Goal: Task Accomplishment & Management: Complete application form

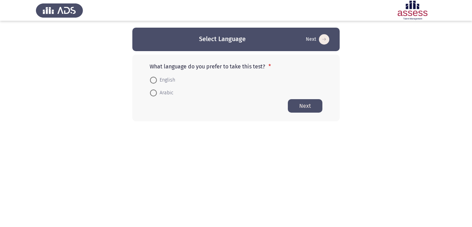
click at [154, 77] on span at bounding box center [153, 80] width 7 height 7
click at [154, 77] on input "English" at bounding box center [153, 80] width 7 height 7
radio input "true"
click at [301, 107] on button "Next" at bounding box center [305, 105] width 35 height 13
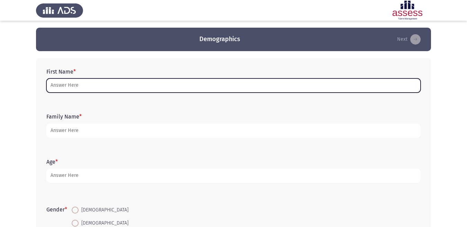
click at [83, 85] on input "First Name *" at bounding box center [233, 86] width 374 height 14
click at [84, 86] on input "First Name *" at bounding box center [233, 86] width 374 height 14
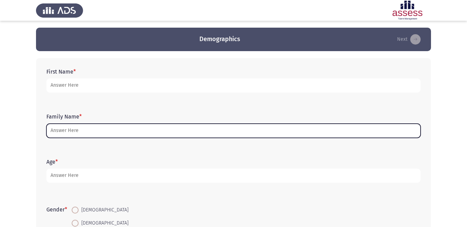
click at [72, 133] on input "Family Name *" at bounding box center [233, 131] width 374 height 14
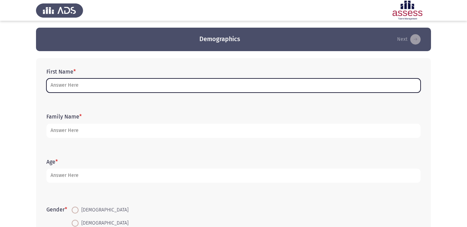
click at [72, 86] on input "First Name *" at bounding box center [233, 86] width 374 height 14
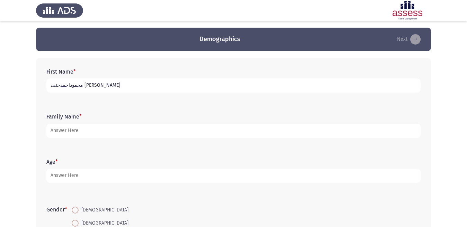
click at [71, 85] on input "محموداحمدختف [PERSON_NAME]" at bounding box center [233, 86] width 374 height 14
click at [53, 86] on input "[PERSON_NAME]" at bounding box center [233, 86] width 374 height 14
type input "[PERSON_NAME] [PERSON_NAME]"
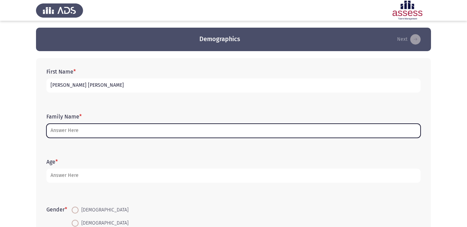
click at [98, 130] on input "Family Name *" at bounding box center [233, 131] width 374 height 14
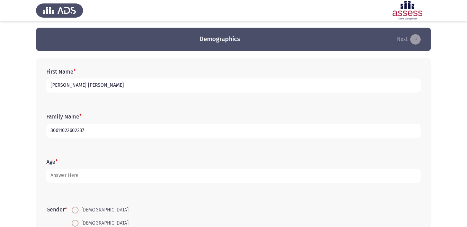
type input "30611022602237"
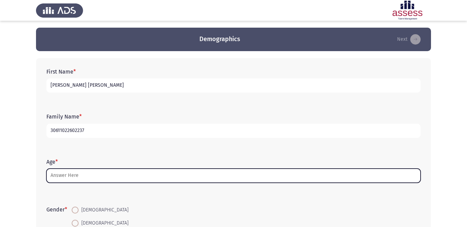
click at [94, 169] on input "Age *" at bounding box center [233, 176] width 374 height 14
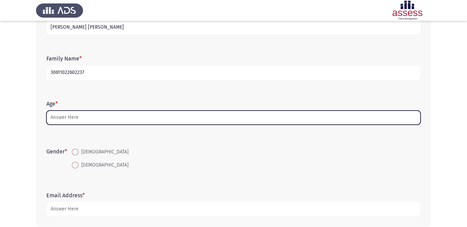
scroll to position [69, 0]
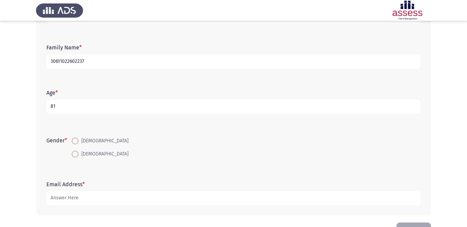
type input "8"
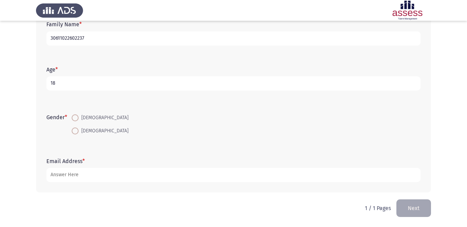
type input "18"
click at [78, 115] on span at bounding box center [75, 117] width 7 height 7
click at [78, 115] on input "[DEMOGRAPHIC_DATA]" at bounding box center [75, 117] width 7 height 7
radio input "true"
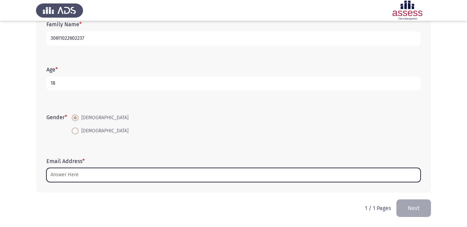
click at [78, 175] on input "Email Address *" at bounding box center [233, 175] width 374 height 14
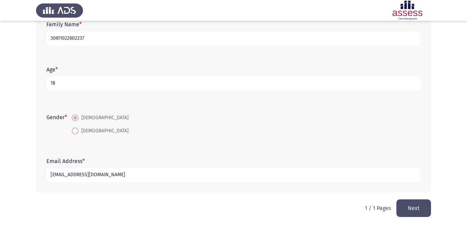
type input "[EMAIL_ADDRESS][DOMAIN_NAME]"
click at [408, 205] on button "Next" at bounding box center [413, 209] width 35 height 18
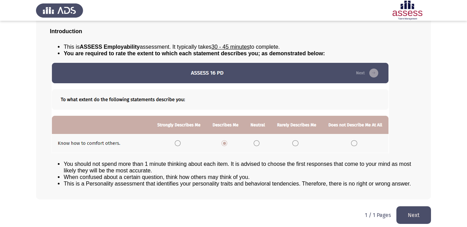
scroll to position [48, 0]
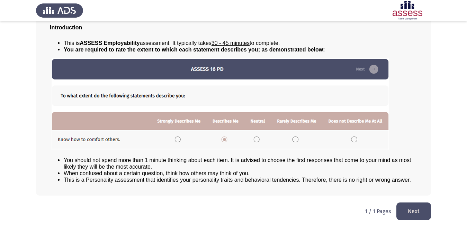
click at [407, 214] on button "Next" at bounding box center [413, 212] width 35 height 18
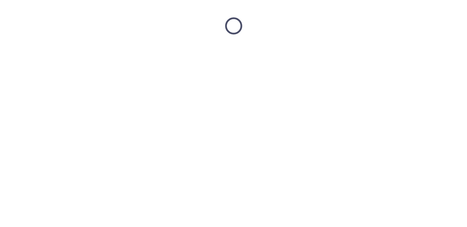
scroll to position [0, 0]
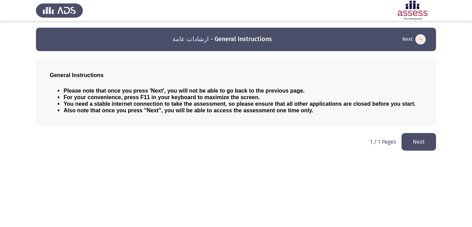
click at [419, 146] on button "Next" at bounding box center [419, 142] width 35 height 18
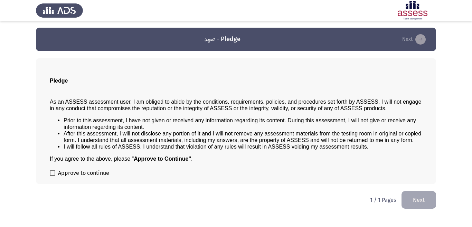
click at [51, 175] on span at bounding box center [53, 173] width 6 height 6
click at [52, 176] on input "Approve to continue" at bounding box center [52, 176] width 0 height 0
checkbox input "true"
click at [415, 197] on button "Next" at bounding box center [419, 200] width 35 height 18
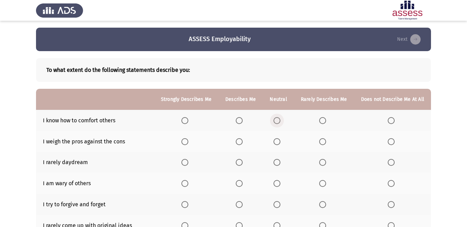
click at [276, 120] on span "Select an option" at bounding box center [276, 120] width 7 height 7
click at [276, 120] on input "Select an option" at bounding box center [276, 120] width 7 height 7
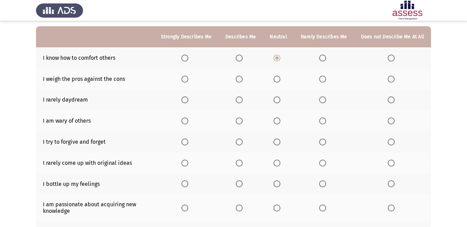
scroll to position [35, 0]
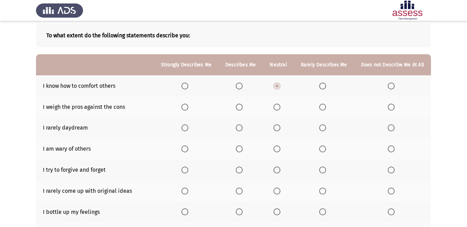
click at [392, 109] on span "Select an option" at bounding box center [390, 107] width 7 height 7
click at [392, 109] on input "Select an option" at bounding box center [390, 107] width 7 height 7
click at [277, 127] on span "Select an option" at bounding box center [276, 127] width 7 height 7
click at [277, 127] on input "Select an option" at bounding box center [276, 127] width 7 height 7
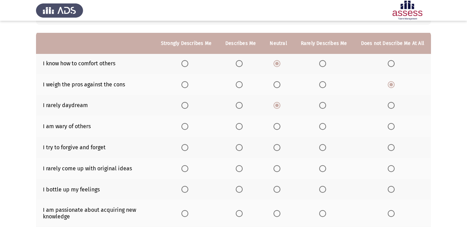
scroll to position [69, 0]
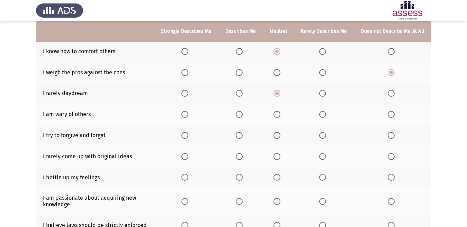
click at [184, 93] on th at bounding box center [186, 93] width 64 height 21
click at [187, 93] on span "Select an option" at bounding box center [184, 93] width 7 height 7
click at [187, 93] on input "Select an option" at bounding box center [184, 93] width 7 height 7
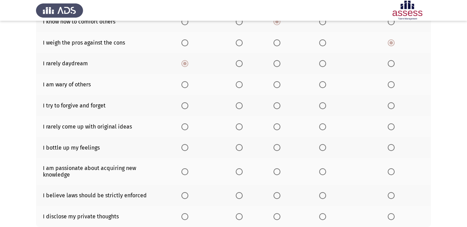
scroll to position [104, 0]
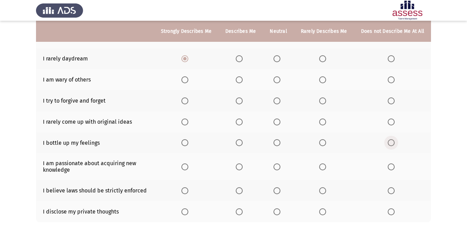
click at [393, 142] on span "Select an option" at bounding box center [390, 142] width 7 height 7
click at [393, 142] on input "Select an option" at bounding box center [390, 142] width 7 height 7
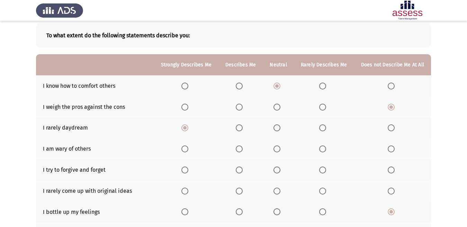
scroll to position [69, 0]
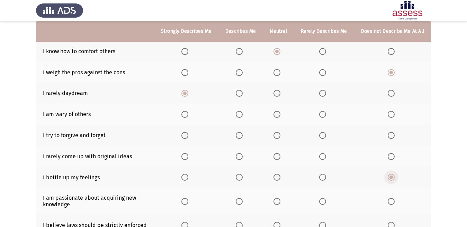
click at [392, 175] on span "Select an option" at bounding box center [390, 177] width 7 height 7
click at [392, 175] on input "Select an option" at bounding box center [390, 177] width 7 height 7
click at [388, 177] on span "Select an option" at bounding box center [390, 177] width 7 height 7
click at [388, 177] on input "Select an option" at bounding box center [390, 177] width 7 height 7
click at [280, 112] on span "Select an option" at bounding box center [276, 114] width 7 height 7
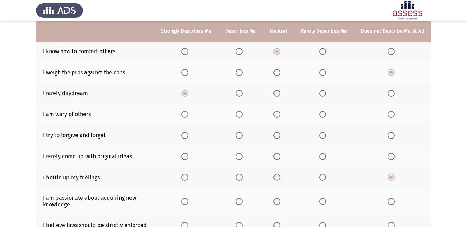
click at [280, 112] on input "Select an option" at bounding box center [276, 114] width 7 height 7
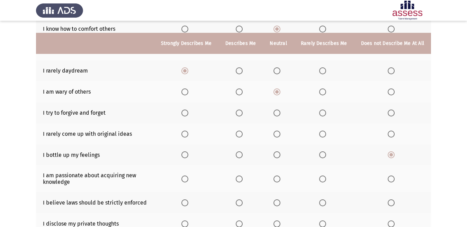
scroll to position [104, 0]
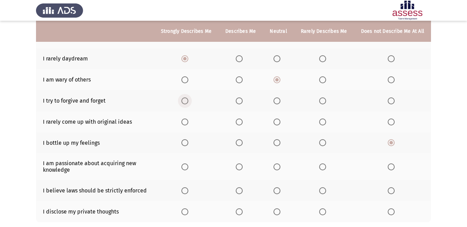
click at [188, 100] on span "Select an option" at bounding box center [184, 101] width 7 height 7
click at [188, 100] on input "Select an option" at bounding box center [184, 101] width 7 height 7
click at [392, 122] on span "Select an option" at bounding box center [390, 122] width 7 height 7
click at [392, 122] on input "Select an option" at bounding box center [390, 122] width 7 height 7
click at [188, 168] on span "Select an option" at bounding box center [184, 167] width 7 height 7
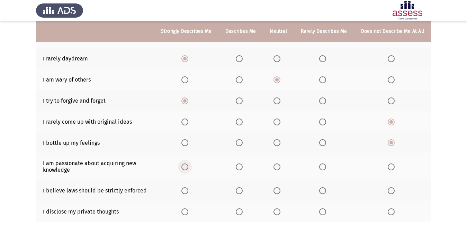
click at [188, 168] on input "Select an option" at bounding box center [184, 167] width 7 height 7
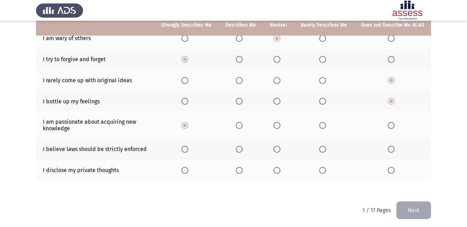
scroll to position [147, 0]
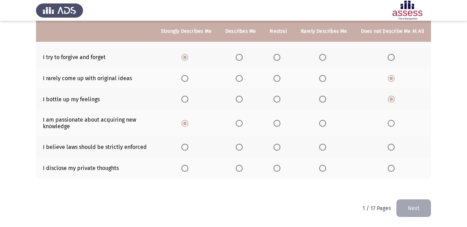
click at [188, 146] on span "Select an option" at bounding box center [184, 147] width 7 height 7
click at [188, 146] on input "Select an option" at bounding box center [184, 147] width 7 height 7
click at [391, 172] on span "Select an option" at bounding box center [390, 168] width 7 height 7
click at [391, 172] on input "Select an option" at bounding box center [390, 168] width 7 height 7
click at [415, 212] on button "Next" at bounding box center [413, 209] width 35 height 18
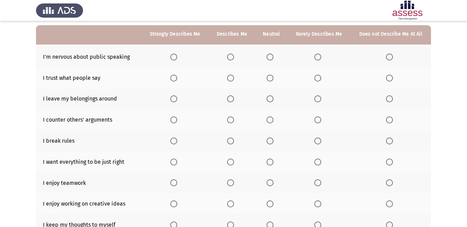
scroll to position [69, 0]
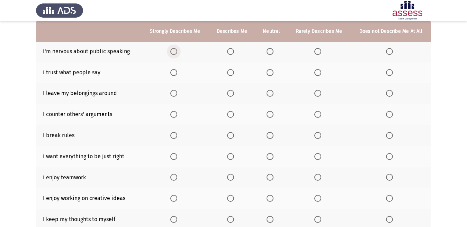
click at [176, 53] on span "Select an option" at bounding box center [173, 51] width 7 height 7
click at [176, 53] on input "Select an option" at bounding box center [173, 51] width 7 height 7
click at [320, 73] on span "Select an option" at bounding box center [317, 72] width 7 height 7
click at [320, 73] on input "Select an option" at bounding box center [317, 72] width 7 height 7
click at [319, 93] on span "Select an option" at bounding box center [317, 93] width 7 height 7
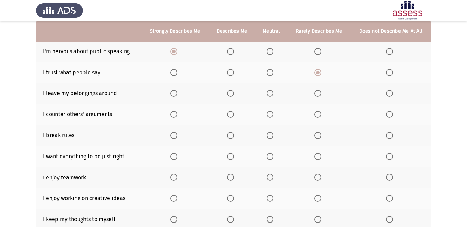
click at [319, 93] on input "Select an option" at bounding box center [317, 93] width 7 height 7
click at [317, 113] on span "Select an option" at bounding box center [317, 114] width 7 height 7
click at [317, 113] on input "Select an option" at bounding box center [317, 114] width 7 height 7
click at [390, 158] on span "Select an option" at bounding box center [389, 156] width 7 height 7
click at [390, 158] on input "Select an option" at bounding box center [389, 156] width 7 height 7
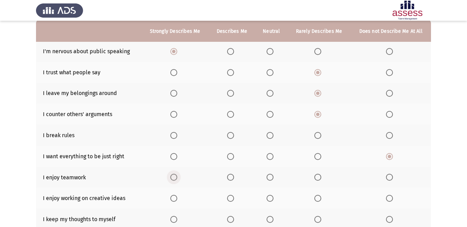
click at [172, 177] on span "Select an option" at bounding box center [173, 177] width 7 height 7
click at [172, 177] on input "Select an option" at bounding box center [173, 177] width 7 height 7
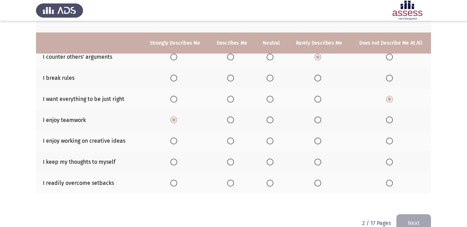
scroll to position [138, 0]
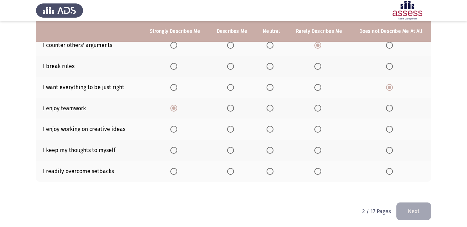
click at [178, 132] on label "Select an option" at bounding box center [175, 129] width 10 height 7
click at [177, 132] on input "Select an option" at bounding box center [173, 129] width 7 height 7
click at [318, 153] on span "Select an option" at bounding box center [317, 150] width 7 height 7
click at [318, 153] on input "Select an option" at bounding box center [317, 150] width 7 height 7
click at [319, 168] on span "Select an option" at bounding box center [317, 171] width 7 height 7
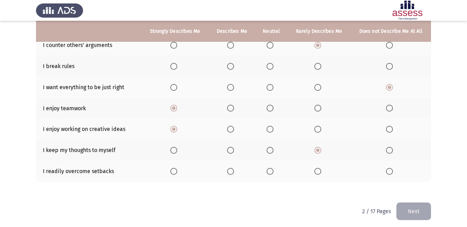
click at [319, 168] on input "Select an option" at bounding box center [317, 171] width 7 height 7
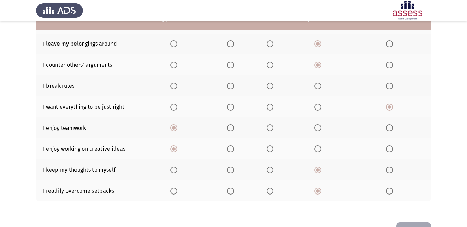
scroll to position [107, 0]
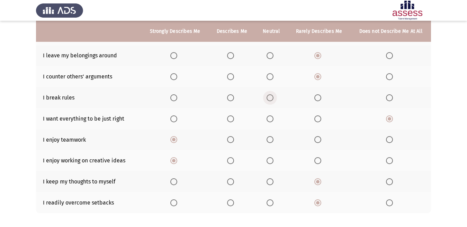
click at [269, 97] on span "Select an option" at bounding box center [269, 97] width 7 height 7
click at [269, 97] on input "Select an option" at bounding box center [269, 97] width 7 height 7
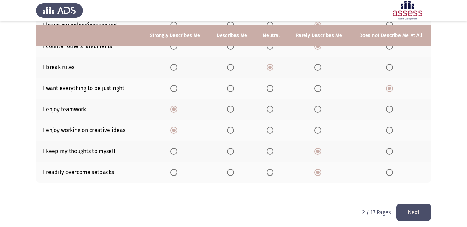
scroll to position [141, 0]
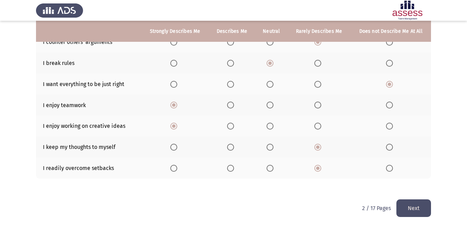
click at [419, 206] on button "Next" at bounding box center [413, 209] width 35 height 18
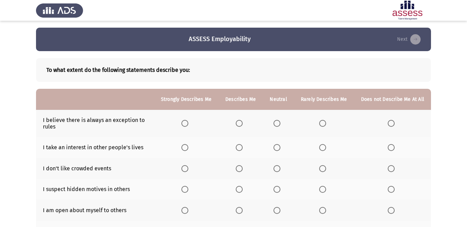
scroll to position [35, 0]
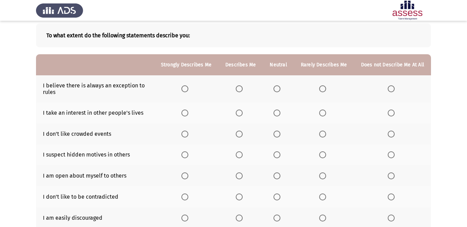
click at [183, 86] on th at bounding box center [186, 88] width 64 height 27
click at [185, 88] on span "Select an option" at bounding box center [184, 88] width 7 height 7
click at [185, 88] on input "Select an option" at bounding box center [184, 88] width 7 height 7
click at [389, 113] on span "Select an option" at bounding box center [390, 113] width 7 height 7
click at [389, 113] on input "Select an option" at bounding box center [390, 113] width 7 height 7
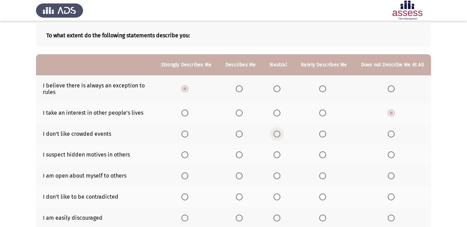
click at [280, 135] on span "Select an option" at bounding box center [276, 134] width 7 height 7
click at [280, 135] on input "Select an option" at bounding box center [276, 134] width 7 height 7
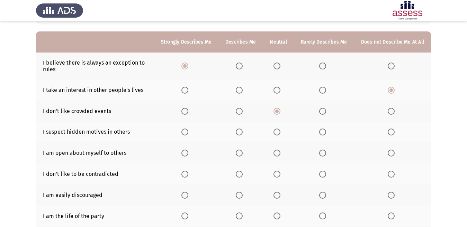
scroll to position [69, 0]
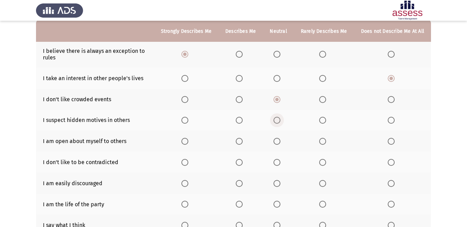
click at [277, 123] on span "Select an option" at bounding box center [276, 120] width 7 height 7
click at [277, 123] on input "Select an option" at bounding box center [276, 120] width 7 height 7
click at [279, 139] on span "Select an option" at bounding box center [276, 141] width 7 height 7
click at [279, 139] on input "Select an option" at bounding box center [276, 141] width 7 height 7
click at [185, 164] on span "Select an option" at bounding box center [184, 162] width 7 height 7
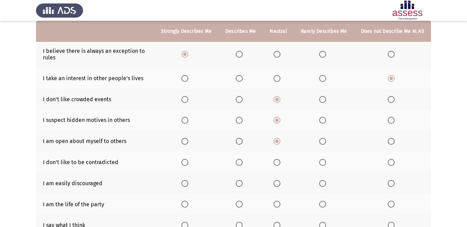
click at [185, 164] on input "Select an option" at bounding box center [184, 162] width 7 height 7
click at [391, 185] on span "Select an option" at bounding box center [390, 183] width 7 height 7
click at [391, 185] on input "Select an option" at bounding box center [390, 183] width 7 height 7
click at [280, 205] on span "Select an option" at bounding box center [276, 204] width 7 height 7
click at [280, 205] on input "Select an option" at bounding box center [276, 204] width 7 height 7
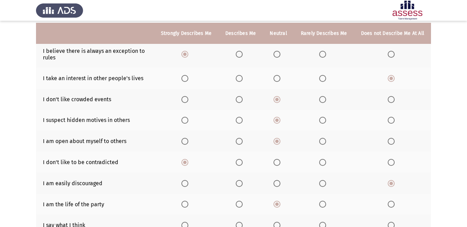
scroll to position [104, 0]
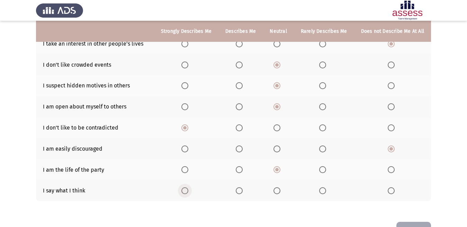
click at [185, 188] on span "Select an option" at bounding box center [184, 190] width 7 height 7
click at [185, 188] on input "Select an option" at bounding box center [184, 190] width 7 height 7
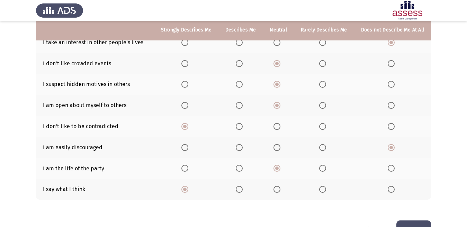
scroll to position [126, 0]
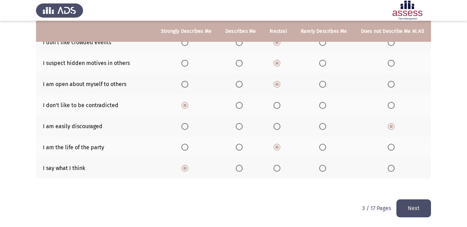
click at [408, 207] on button "Next" at bounding box center [413, 209] width 35 height 18
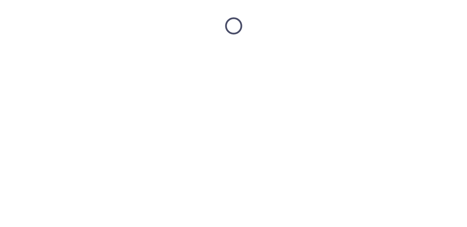
scroll to position [0, 0]
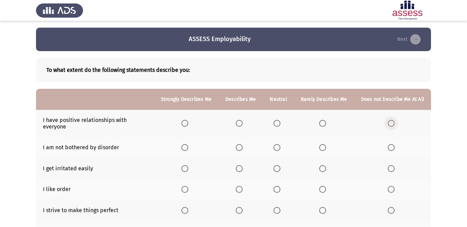
click at [389, 120] on span "Select an option" at bounding box center [390, 123] width 7 height 7
click at [389, 120] on input "Select an option" at bounding box center [390, 123] width 7 height 7
click at [278, 144] on span "Select an option" at bounding box center [276, 147] width 7 height 7
click at [278, 144] on input "Select an option" at bounding box center [276, 147] width 7 height 7
click at [277, 165] on span "Select an option" at bounding box center [276, 168] width 7 height 7
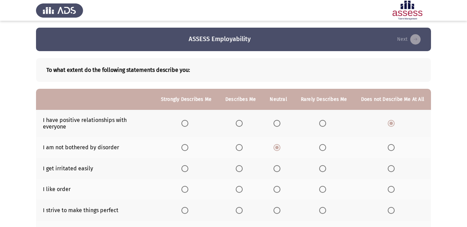
click at [277, 165] on input "Select an option" at bounding box center [276, 168] width 7 height 7
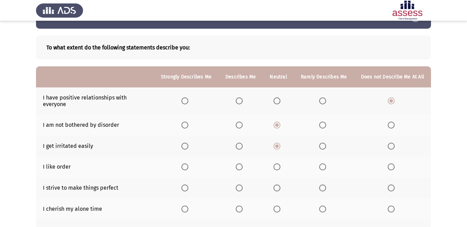
scroll to position [35, 0]
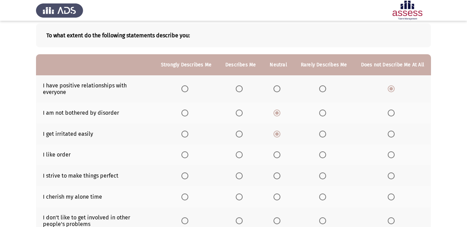
click at [277, 154] on th at bounding box center [277, 155] width 31 height 21
click at [279, 151] on span "Select an option" at bounding box center [276, 154] width 7 height 7
click at [279, 151] on input "Select an option" at bounding box center [276, 154] width 7 height 7
click at [278, 173] on span "Select an option" at bounding box center [276, 176] width 7 height 7
click at [278, 173] on input "Select an option" at bounding box center [276, 176] width 7 height 7
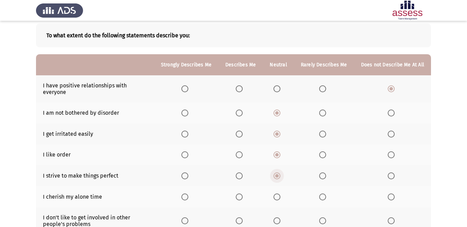
click at [279, 173] on span "Select an option" at bounding box center [276, 176] width 7 height 7
click at [279, 173] on input "Select an option" at bounding box center [276, 176] width 7 height 7
click at [390, 167] on th at bounding box center [392, 175] width 77 height 21
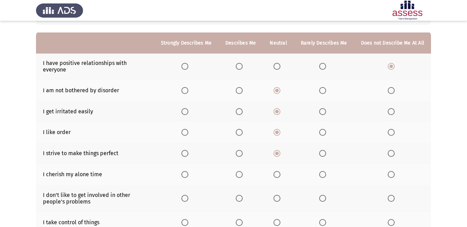
scroll to position [69, 0]
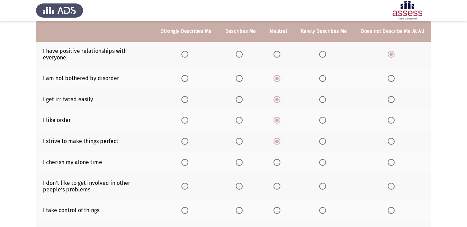
click at [186, 161] on th at bounding box center [186, 162] width 64 height 21
click at [187, 159] on span "Select an option" at bounding box center [184, 162] width 7 height 7
click at [187, 159] on input "Select an option" at bounding box center [184, 162] width 7 height 7
click at [394, 183] on span "Select an option" at bounding box center [390, 186] width 7 height 7
click at [394, 183] on input "Select an option" at bounding box center [390, 186] width 7 height 7
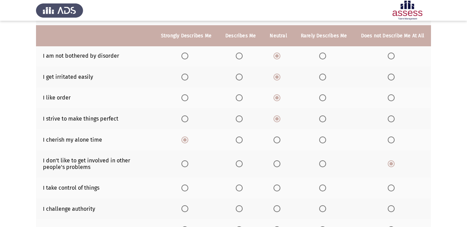
scroll to position [104, 0]
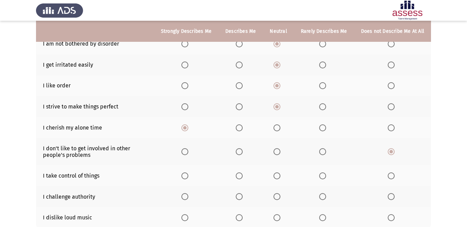
click at [278, 173] on span "Select an option" at bounding box center [276, 176] width 7 height 7
click at [278, 173] on input "Select an option" at bounding box center [276, 176] width 7 height 7
click at [187, 193] on span "Select an option" at bounding box center [184, 196] width 7 height 7
click at [187, 193] on input "Select an option" at bounding box center [184, 196] width 7 height 7
click at [392, 214] on span "Select an option" at bounding box center [390, 217] width 7 height 7
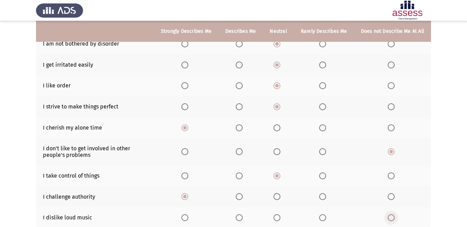
click at [392, 214] on input "Select an option" at bounding box center [390, 217] width 7 height 7
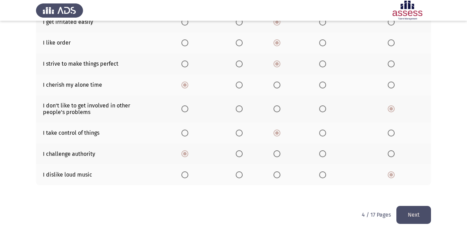
scroll to position [147, 0]
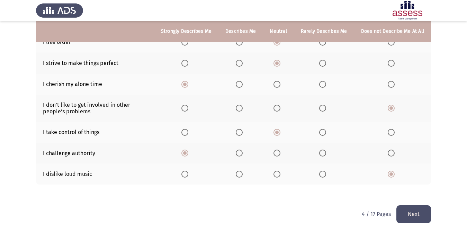
click at [407, 211] on button "Next" at bounding box center [413, 214] width 35 height 18
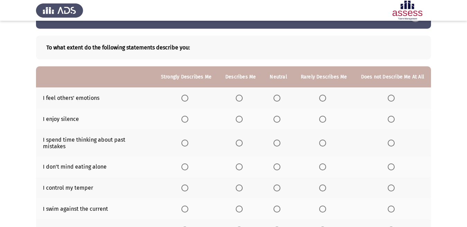
scroll to position [35, 0]
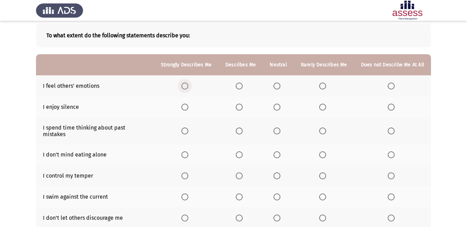
click at [186, 84] on span "Select an option" at bounding box center [184, 86] width 7 height 7
click at [186, 84] on input "Select an option" at bounding box center [184, 86] width 7 height 7
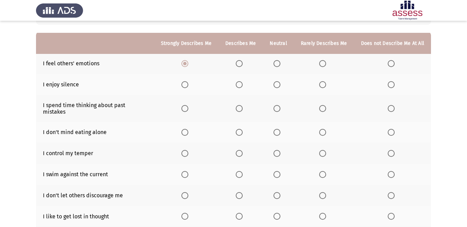
scroll to position [69, 0]
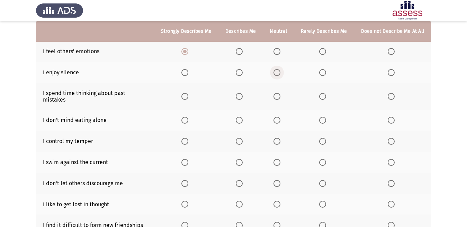
click at [276, 73] on span "Select an option" at bounding box center [276, 72] width 7 height 7
click at [276, 73] on input "Select an option" at bounding box center [276, 72] width 7 height 7
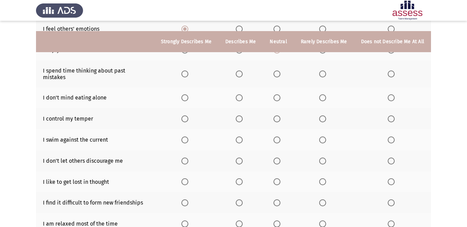
scroll to position [104, 0]
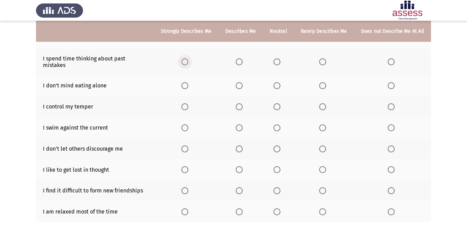
click at [188, 61] on span "Select an option" at bounding box center [184, 61] width 7 height 7
click at [188, 61] on input "Select an option" at bounding box center [184, 61] width 7 height 7
click at [389, 83] on span "Select an option" at bounding box center [390, 85] width 7 height 7
click at [389, 83] on input "Select an option" at bounding box center [390, 85] width 7 height 7
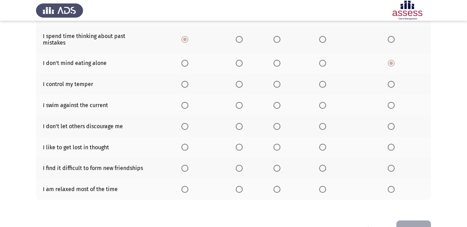
scroll to position [138, 0]
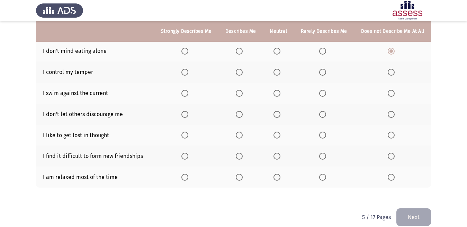
click at [279, 70] on th at bounding box center [277, 72] width 31 height 21
drag, startPoint x: 279, startPoint y: 69, endPoint x: 276, endPoint y: 77, distance: 9.1
click at [278, 70] on th at bounding box center [277, 72] width 31 height 21
click at [278, 69] on span "Select an option" at bounding box center [276, 72] width 7 height 7
click at [278, 69] on input "Select an option" at bounding box center [276, 72] width 7 height 7
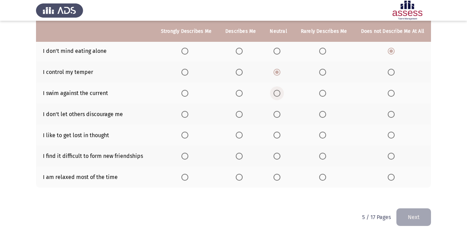
click at [280, 90] on span "Select an option" at bounding box center [276, 93] width 7 height 7
click at [280, 90] on input "Select an option" at bounding box center [276, 93] width 7 height 7
click at [394, 111] on span "Select an option" at bounding box center [390, 114] width 7 height 7
click at [394, 111] on input "Select an option" at bounding box center [390, 114] width 7 height 7
click at [185, 132] on span "Select an option" at bounding box center [184, 135] width 7 height 7
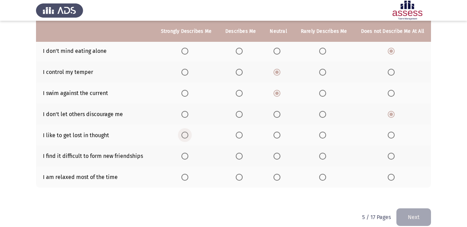
click at [185, 132] on input "Select an option" at bounding box center [184, 135] width 7 height 7
click at [390, 153] on span "Select an option" at bounding box center [390, 156] width 7 height 7
click at [390, 153] on input "Select an option" at bounding box center [390, 156] width 7 height 7
click at [280, 153] on span "Select an option" at bounding box center [276, 156] width 7 height 7
click at [280, 153] on input "Select an option" at bounding box center [276, 156] width 7 height 7
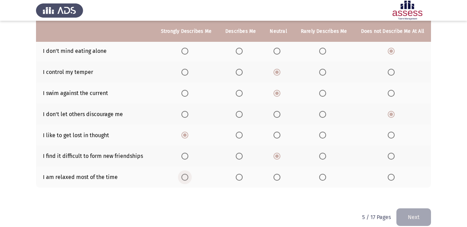
click at [188, 174] on span "Select an option" at bounding box center [184, 177] width 7 height 7
click at [188, 174] on input "Select an option" at bounding box center [184, 177] width 7 height 7
click at [410, 209] on button "Next" at bounding box center [413, 218] width 35 height 18
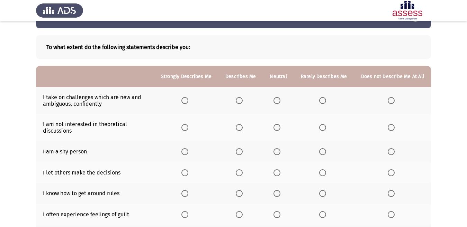
scroll to position [35, 0]
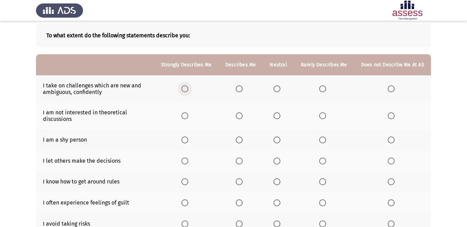
click at [185, 87] on span "Select an option" at bounding box center [184, 88] width 7 height 7
click at [185, 87] on input "Select an option" at bounding box center [184, 88] width 7 height 7
click at [187, 113] on span "Select an option" at bounding box center [184, 115] width 7 height 7
click at [187, 113] on input "Select an option" at bounding box center [184, 115] width 7 height 7
click at [390, 140] on span "Select an option" at bounding box center [390, 140] width 7 height 7
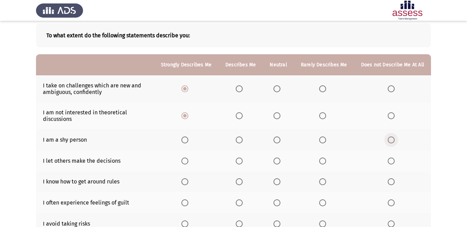
click at [390, 140] on input "Select an option" at bounding box center [390, 140] width 7 height 7
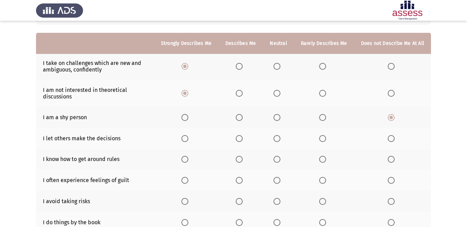
scroll to position [69, 0]
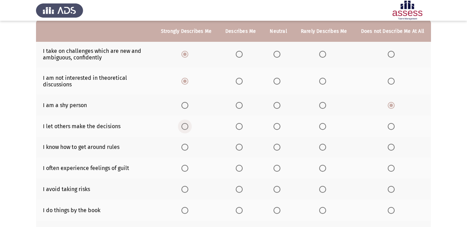
click at [188, 126] on span "Select an option" at bounding box center [184, 126] width 7 height 7
click at [188, 126] on input "Select an option" at bounding box center [184, 126] width 7 height 7
click at [280, 151] on span "Select an option" at bounding box center [276, 147] width 7 height 7
click at [280, 151] on input "Select an option" at bounding box center [276, 147] width 7 height 7
click at [391, 167] on span "Select an option" at bounding box center [390, 168] width 7 height 7
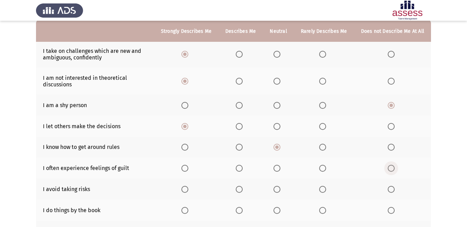
click at [391, 167] on input "Select an option" at bounding box center [390, 168] width 7 height 7
click at [188, 189] on span "Select an option" at bounding box center [184, 189] width 7 height 7
click at [188, 189] on input "Select an option" at bounding box center [184, 189] width 7 height 7
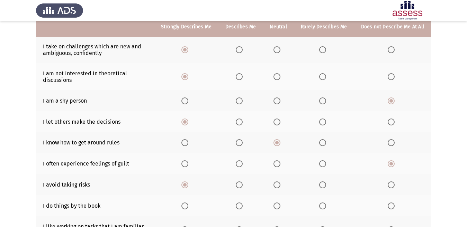
scroll to position [104, 0]
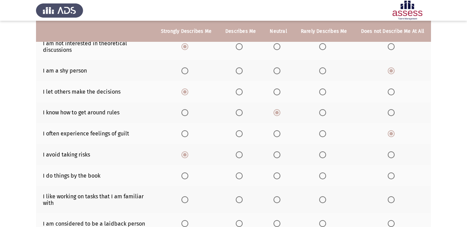
click at [278, 179] on th at bounding box center [277, 175] width 31 height 21
click at [279, 177] on span "Select an option" at bounding box center [276, 176] width 7 height 7
click at [279, 177] on input "Select an option" at bounding box center [276, 176] width 7 height 7
click at [188, 202] on span "Select an option" at bounding box center [184, 199] width 7 height 7
click at [188, 202] on input "Select an option" at bounding box center [184, 199] width 7 height 7
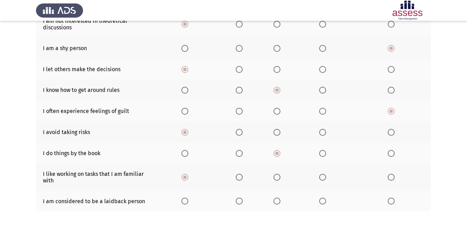
scroll to position [138, 0]
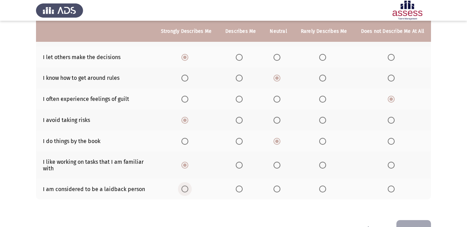
click at [188, 191] on span "Select an option" at bounding box center [184, 189] width 7 height 7
click at [188, 191] on input "Select an option" at bounding box center [184, 189] width 7 height 7
click at [417, 223] on button "Next" at bounding box center [413, 229] width 35 height 18
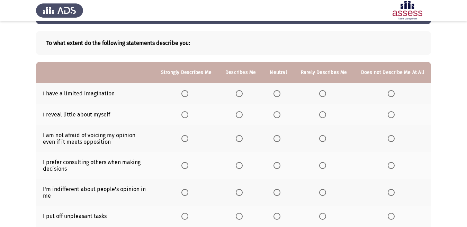
scroll to position [35, 0]
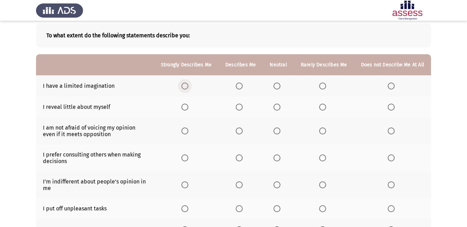
click at [188, 87] on span "Select an option" at bounding box center [184, 86] width 7 height 7
click at [188, 87] on input "Select an option" at bounding box center [184, 86] width 7 height 7
click at [389, 108] on span "Select an option" at bounding box center [390, 107] width 7 height 7
click at [389, 108] on input "Select an option" at bounding box center [390, 107] width 7 height 7
click at [390, 129] on span "Select an option" at bounding box center [390, 131] width 7 height 7
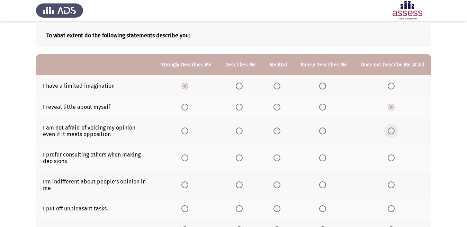
click at [390, 129] on input "Select an option" at bounding box center [390, 131] width 7 height 7
click at [389, 155] on span "Select an option" at bounding box center [390, 158] width 7 height 7
click at [389, 155] on input "Select an option" at bounding box center [390, 158] width 7 height 7
click at [279, 185] on span "Select an option" at bounding box center [276, 185] width 7 height 7
click at [279, 185] on input "Select an option" at bounding box center [276, 185] width 7 height 7
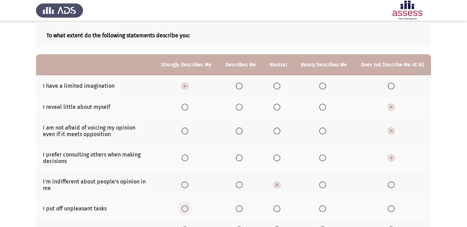
click at [188, 209] on span "Select an option" at bounding box center [184, 208] width 7 height 7
click at [188, 209] on input "Select an option" at bounding box center [184, 208] width 7 height 7
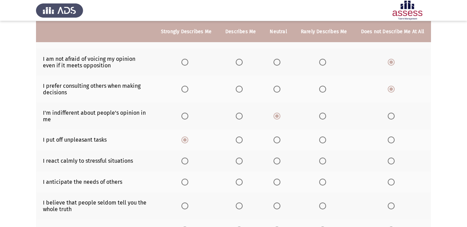
scroll to position [104, 0]
click at [278, 159] on span "Select an option" at bounding box center [276, 160] width 7 height 7
click at [278, 159] on input "Select an option" at bounding box center [276, 160] width 7 height 7
click at [188, 182] on span "Select an option" at bounding box center [184, 181] width 7 height 7
click at [188, 182] on input "Select an option" at bounding box center [184, 181] width 7 height 7
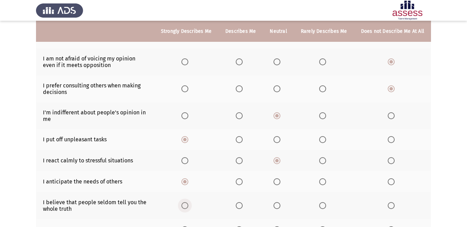
click at [187, 204] on span "Select an option" at bounding box center [184, 205] width 7 height 7
click at [187, 204] on input "Select an option" at bounding box center [184, 205] width 7 height 7
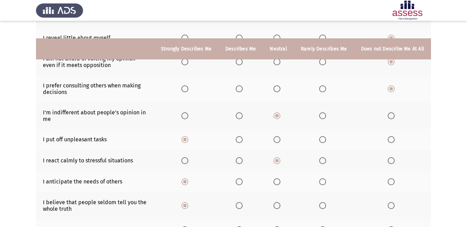
scroll to position [138, 0]
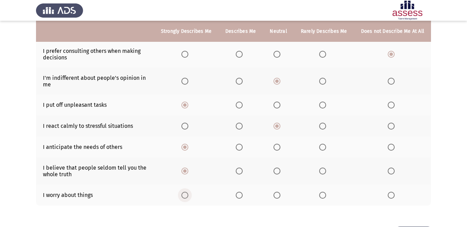
click at [187, 199] on span "Select an option" at bounding box center [184, 195] width 7 height 7
click at [187, 199] on input "Select an option" at bounding box center [184, 195] width 7 height 7
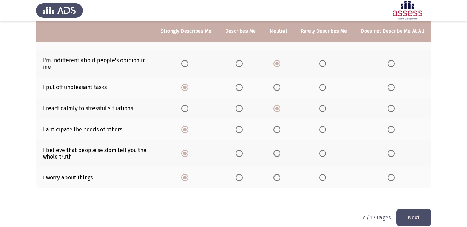
scroll to position [165, 0]
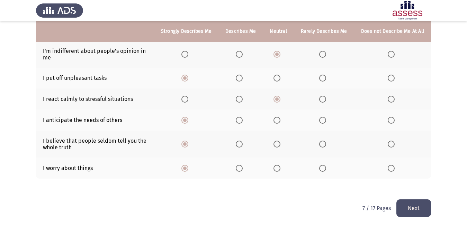
click at [417, 209] on button "Next" at bounding box center [413, 209] width 35 height 18
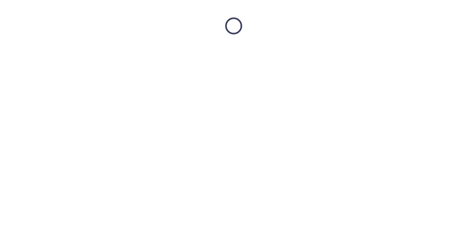
scroll to position [0, 0]
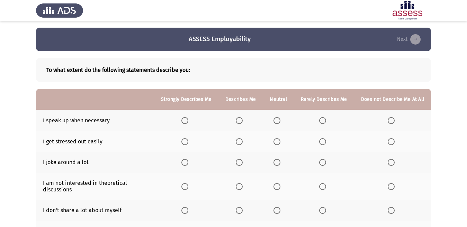
click at [390, 123] on span "Select an option" at bounding box center [390, 120] width 7 height 7
click at [390, 123] on input "Select an option" at bounding box center [390, 120] width 7 height 7
click at [393, 144] on span "Select an option" at bounding box center [390, 141] width 7 height 7
click at [393, 144] on input "Select an option" at bounding box center [390, 141] width 7 height 7
click at [393, 160] on span "Select an option" at bounding box center [390, 162] width 7 height 7
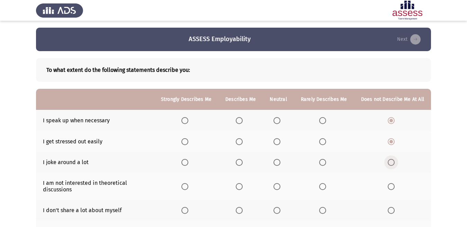
click at [393, 160] on input "Select an option" at bounding box center [390, 162] width 7 height 7
click at [387, 183] on th at bounding box center [392, 186] width 77 height 27
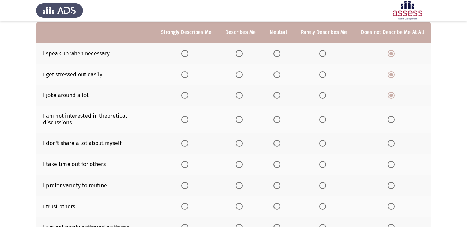
scroll to position [69, 0]
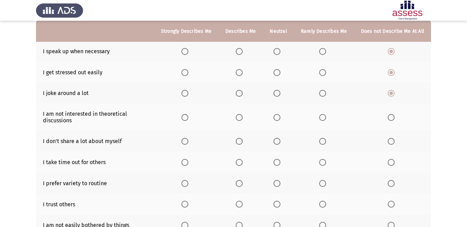
click at [392, 122] on th at bounding box center [392, 117] width 77 height 27
click at [390, 117] on span "Select an option" at bounding box center [390, 117] width 7 height 7
click at [390, 117] on input "Select an option" at bounding box center [390, 117] width 7 height 7
click at [322, 139] on span "Select an option" at bounding box center [322, 141] width 7 height 7
click at [322, 139] on input "Select an option" at bounding box center [322, 141] width 7 height 7
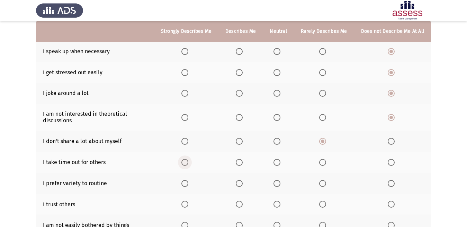
click at [187, 165] on span "Select an option" at bounding box center [184, 162] width 7 height 7
click at [187, 165] on input "Select an option" at bounding box center [184, 162] width 7 height 7
click at [187, 183] on span "Select an option" at bounding box center [184, 183] width 7 height 7
click at [187, 183] on input "Select an option" at bounding box center [184, 183] width 7 height 7
click at [185, 203] on span "Select an option" at bounding box center [184, 204] width 7 height 7
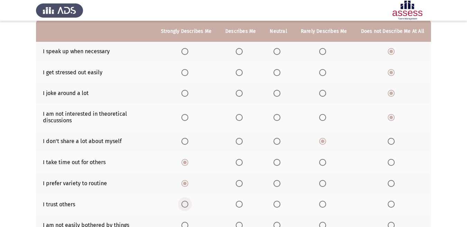
click at [185, 203] on input "Select an option" at bounding box center [184, 204] width 7 height 7
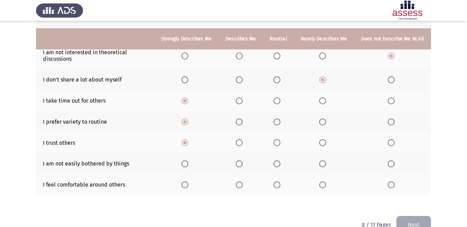
scroll to position [138, 0]
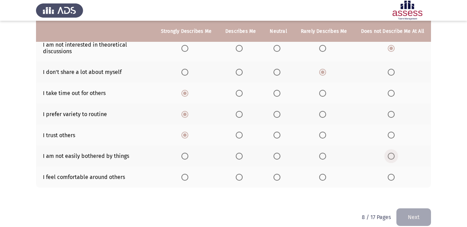
click at [389, 157] on span "Select an option" at bounding box center [390, 156] width 7 height 7
click at [389, 157] on input "Select an option" at bounding box center [390, 156] width 7 height 7
click at [190, 182] on th at bounding box center [186, 177] width 64 height 21
click at [188, 178] on span "Select an option" at bounding box center [184, 177] width 7 height 7
click at [188, 178] on input "Select an option" at bounding box center [184, 177] width 7 height 7
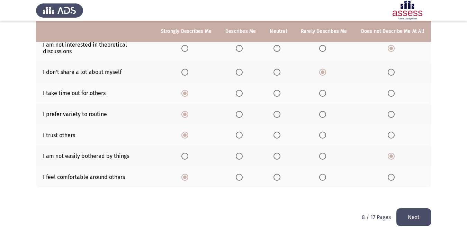
click at [414, 219] on button "Next" at bounding box center [413, 218] width 35 height 18
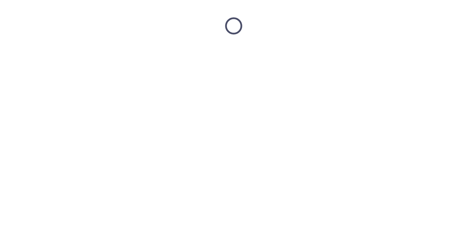
scroll to position [0, 0]
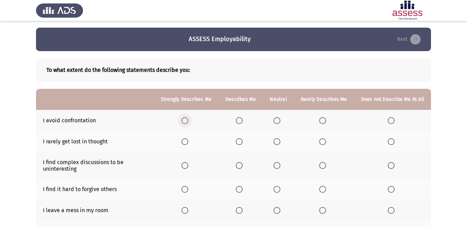
click at [188, 123] on span "Select an option" at bounding box center [184, 120] width 7 height 7
click at [188, 123] on input "Select an option" at bounding box center [184, 120] width 7 height 7
click at [188, 139] on span "Select an option" at bounding box center [184, 141] width 7 height 7
click at [188, 139] on input "Select an option" at bounding box center [184, 141] width 7 height 7
click at [187, 161] on th at bounding box center [186, 165] width 64 height 27
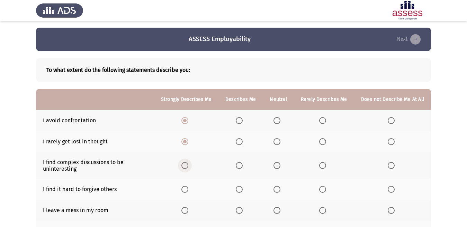
click at [188, 166] on span "Select an option" at bounding box center [184, 165] width 7 height 7
click at [188, 166] on input "Select an option" at bounding box center [184, 165] width 7 height 7
click at [280, 188] on span "Select an option" at bounding box center [276, 189] width 7 height 7
click at [280, 188] on input "Select an option" at bounding box center [276, 189] width 7 height 7
click at [278, 209] on span "Select an option" at bounding box center [276, 210] width 7 height 7
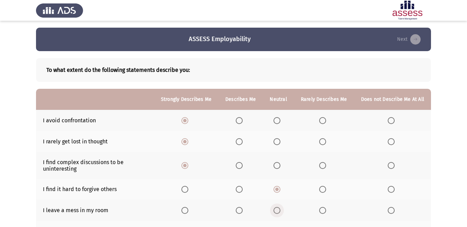
click at [278, 209] on input "Select an option" at bounding box center [276, 210] width 7 height 7
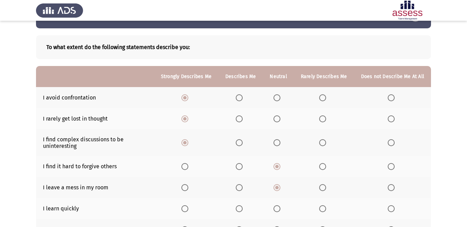
scroll to position [35, 0]
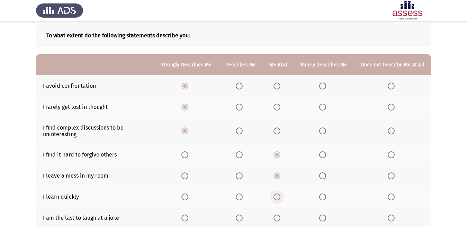
click at [279, 199] on span "Select an option" at bounding box center [276, 197] width 7 height 7
click at [279, 199] on input "Select an option" at bounding box center [276, 197] width 7 height 7
click at [279, 215] on span "Select an option" at bounding box center [276, 218] width 7 height 7
click at [279, 215] on input "Select an option" at bounding box center [276, 218] width 7 height 7
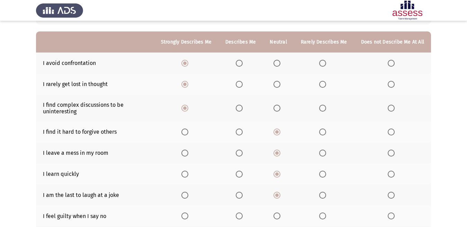
scroll to position [69, 0]
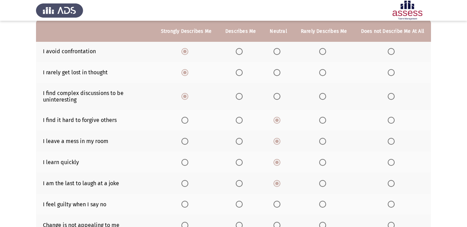
click at [278, 206] on span "Select an option" at bounding box center [276, 204] width 7 height 7
click at [278, 206] on input "Select an option" at bounding box center [276, 204] width 7 height 7
click at [391, 223] on span "Select an option" at bounding box center [390, 225] width 7 height 7
click at [391, 223] on input "Select an option" at bounding box center [390, 225] width 7 height 7
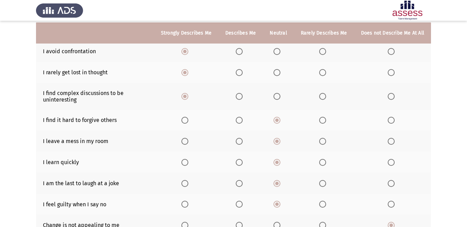
scroll to position [71, 0]
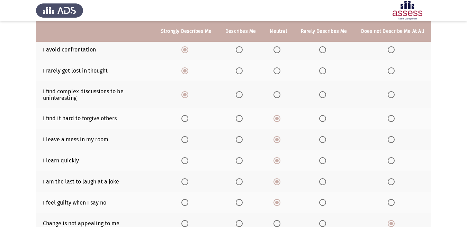
click at [316, 212] on th at bounding box center [324, 202] width 60 height 21
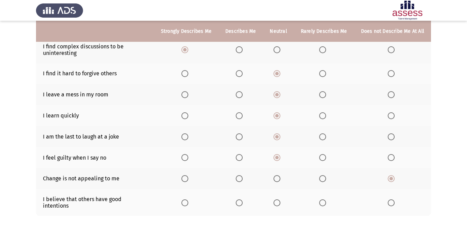
scroll to position [105, 0]
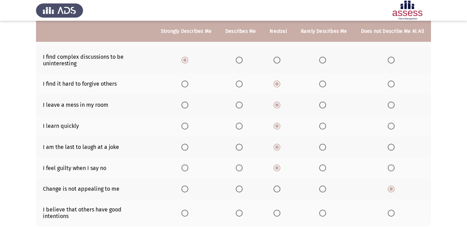
click at [240, 83] on span "Select an option" at bounding box center [239, 84] width 7 height 7
click at [240, 83] on input "Select an option" at bounding box center [239, 84] width 7 height 7
click at [280, 82] on span "Select an option" at bounding box center [276, 84] width 7 height 7
click at [280, 82] on input "Select an option" at bounding box center [276, 84] width 7 height 7
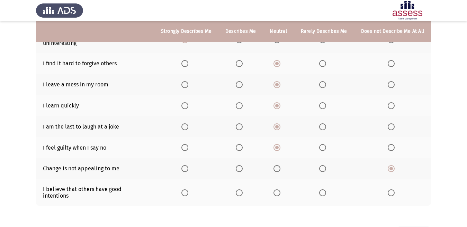
scroll to position [147, 0]
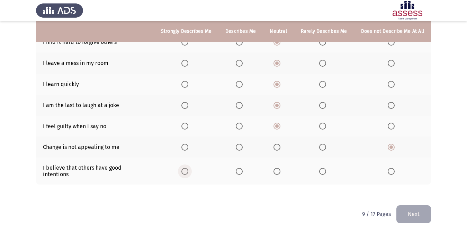
click at [186, 169] on span "Select an option" at bounding box center [184, 171] width 7 height 7
click at [186, 169] on input "Select an option" at bounding box center [184, 171] width 7 height 7
drag, startPoint x: 414, startPoint y: 212, endPoint x: 416, endPoint y: 208, distance: 5.0
click at [416, 208] on button "Next" at bounding box center [413, 214] width 35 height 18
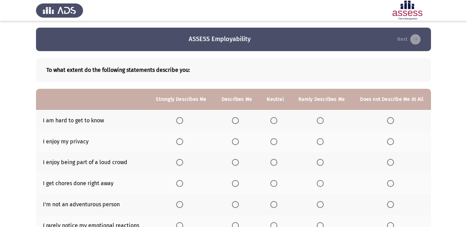
click at [176, 119] on th at bounding box center [181, 120] width 66 height 21
click at [182, 121] on span "Select an option" at bounding box center [179, 120] width 7 height 7
click at [182, 121] on input "Select an option" at bounding box center [179, 120] width 7 height 7
click at [176, 143] on span "Select an option" at bounding box center [179, 141] width 7 height 7
click at [176, 143] on input "Select an option" at bounding box center [179, 141] width 7 height 7
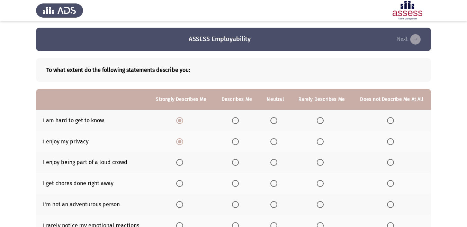
scroll to position [35, 0]
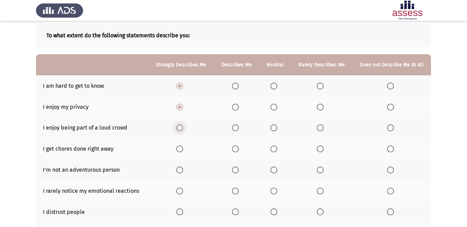
click at [179, 127] on span "Select an option" at bounding box center [179, 127] width 7 height 7
click at [179, 127] on input "Select an option" at bounding box center [179, 127] width 7 height 7
click at [178, 148] on span "Select an option" at bounding box center [179, 149] width 7 height 7
click at [178, 148] on input "Select an option" at bounding box center [179, 149] width 7 height 7
drag, startPoint x: 178, startPoint y: 167, endPoint x: 184, endPoint y: 167, distance: 5.9
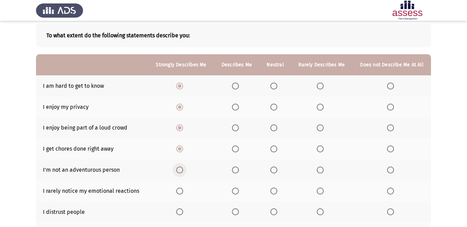
click at [184, 167] on label "Select an option" at bounding box center [181, 170] width 10 height 7
click at [183, 167] on input "Select an option" at bounding box center [179, 170] width 7 height 7
click at [390, 174] on th at bounding box center [391, 169] width 79 height 21
click at [390, 170] on span "Select an option" at bounding box center [390, 170] width 0 height 0
click at [390, 170] on input "Select an option" at bounding box center [390, 170] width 7 height 7
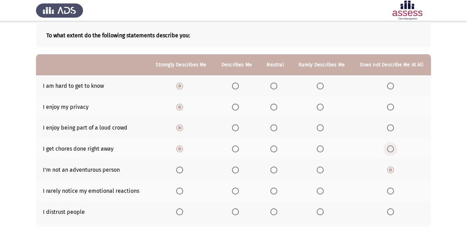
click at [391, 149] on span "Select an option" at bounding box center [390, 149] width 7 height 7
click at [391, 149] on input "Select an option" at bounding box center [390, 149] width 7 height 7
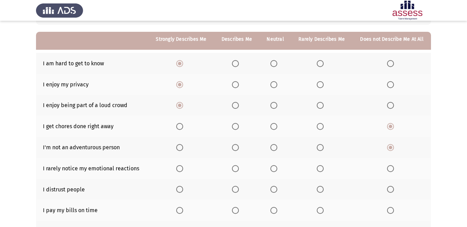
scroll to position [69, 0]
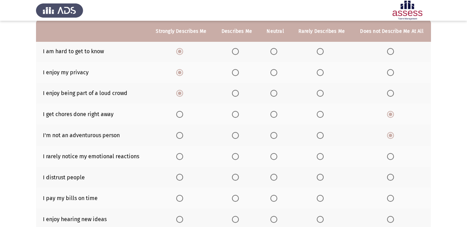
click at [393, 155] on span "Select an option" at bounding box center [390, 156] width 7 height 7
click at [393, 155] on input "Select an option" at bounding box center [390, 156] width 7 height 7
click at [388, 176] on span "Select an option" at bounding box center [390, 177] width 7 height 7
click at [388, 176] on input "Select an option" at bounding box center [390, 177] width 7 height 7
click at [272, 201] on span "Select an option" at bounding box center [273, 198] width 7 height 7
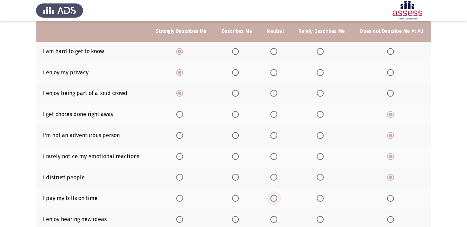
click at [272, 201] on input "Select an option" at bounding box center [273, 198] width 7 height 7
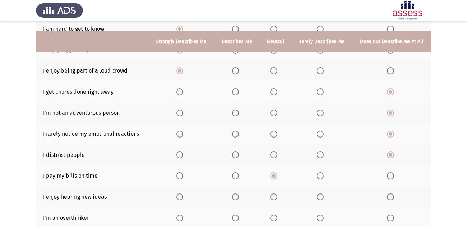
scroll to position [104, 0]
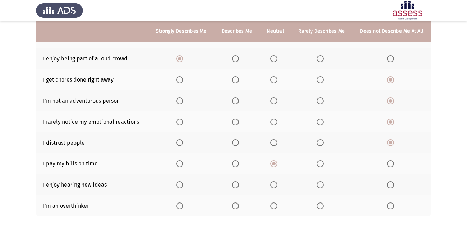
click at [273, 207] on span "Select an option" at bounding box center [273, 206] width 7 height 7
click at [273, 207] on input "Select an option" at bounding box center [273, 206] width 7 height 7
click at [178, 185] on span "Select an option" at bounding box center [179, 185] width 7 height 7
click at [178, 185] on input "Select an option" at bounding box center [179, 185] width 7 height 7
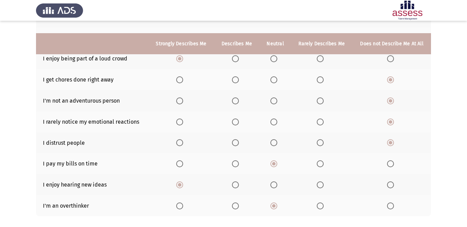
scroll to position [141, 0]
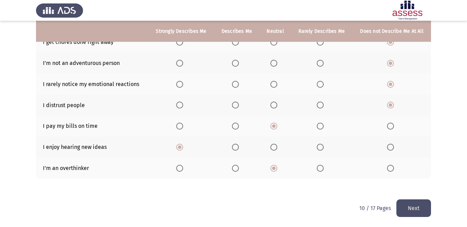
click at [407, 206] on button "Next" at bounding box center [413, 209] width 35 height 18
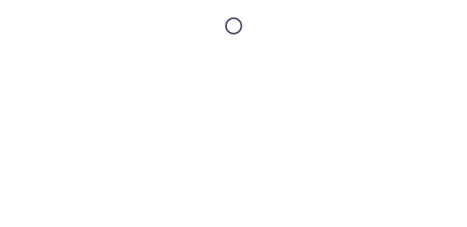
scroll to position [0, 0]
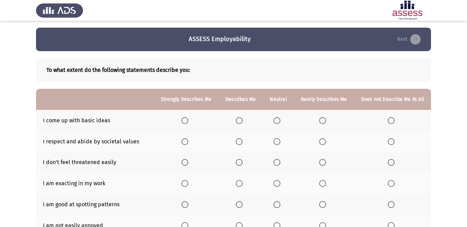
click at [191, 121] on label "Select an option" at bounding box center [186, 120] width 10 height 7
click at [188, 121] on input "Select an option" at bounding box center [184, 120] width 7 height 7
click at [185, 147] on th at bounding box center [186, 141] width 64 height 21
click at [189, 146] on th at bounding box center [186, 141] width 64 height 21
click at [188, 143] on span "Select an option" at bounding box center [184, 141] width 7 height 7
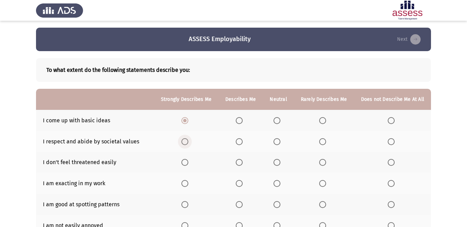
click at [188, 143] on input "Select an option" at bounding box center [184, 141] width 7 height 7
click at [188, 159] on mat-radio-button "Select an option" at bounding box center [186, 162] width 10 height 7
click at [185, 165] on span "Select an option" at bounding box center [184, 162] width 7 height 7
click at [185, 165] on input "Select an option" at bounding box center [184, 162] width 7 height 7
click at [187, 181] on span "Select an option" at bounding box center [184, 183] width 7 height 7
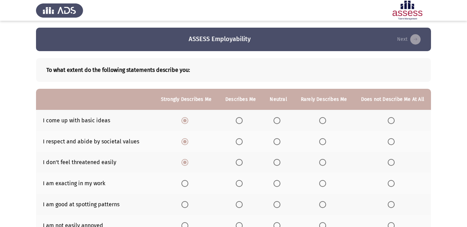
click at [187, 181] on input "Select an option" at bounding box center [184, 183] width 7 height 7
click at [389, 203] on span "Select an option" at bounding box center [390, 204] width 7 height 7
click at [389, 203] on input "Select an option" at bounding box center [390, 204] width 7 height 7
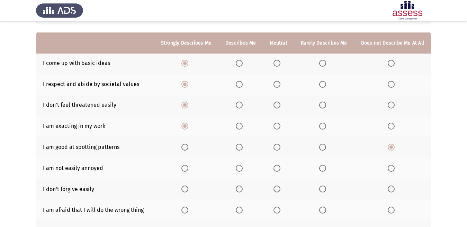
scroll to position [69, 0]
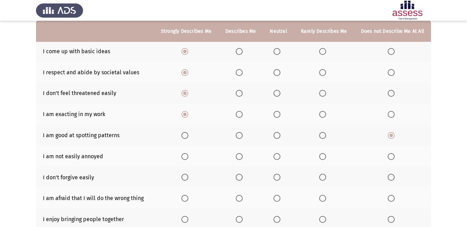
click at [278, 139] on th at bounding box center [277, 135] width 31 height 21
click at [278, 134] on span "Select an option" at bounding box center [276, 135] width 7 height 7
click at [278, 134] on input "Select an option" at bounding box center [276, 135] width 7 height 7
click at [280, 156] on span "Select an option" at bounding box center [276, 156] width 7 height 7
click at [280, 156] on input "Select an option" at bounding box center [276, 156] width 7 height 7
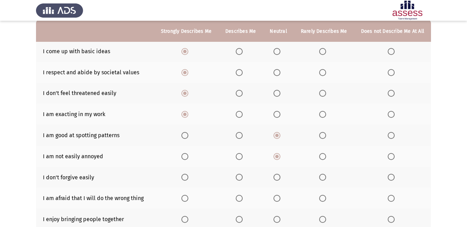
click at [278, 169] on th at bounding box center [277, 177] width 31 height 21
click at [276, 176] on span "Select an option" at bounding box center [276, 177] width 7 height 7
click at [276, 176] on input "Select an option" at bounding box center [276, 177] width 7 height 7
click at [188, 201] on span "Select an option" at bounding box center [184, 198] width 7 height 7
click at [188, 201] on input "Select an option" at bounding box center [184, 198] width 7 height 7
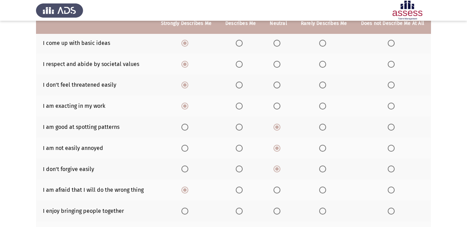
scroll to position [104, 0]
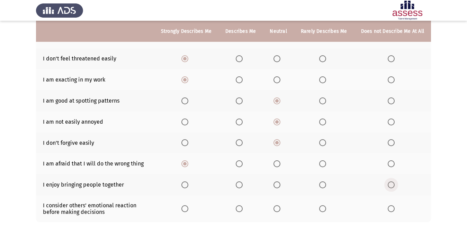
click at [395, 184] on label "Select an option" at bounding box center [392, 185] width 10 height 7
click at [394, 184] on input "Select an option" at bounding box center [390, 185] width 7 height 7
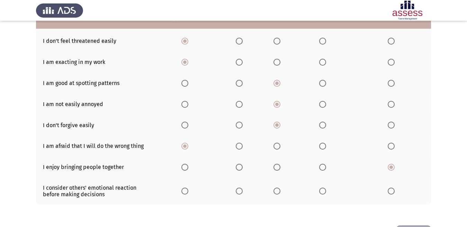
scroll to position [138, 0]
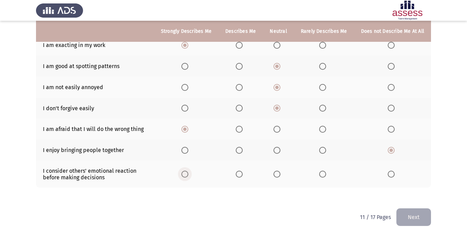
click at [191, 172] on label "Select an option" at bounding box center [186, 174] width 10 height 7
click at [188, 172] on input "Select an option" at bounding box center [184, 174] width 7 height 7
click at [404, 216] on button "Next" at bounding box center [413, 218] width 35 height 18
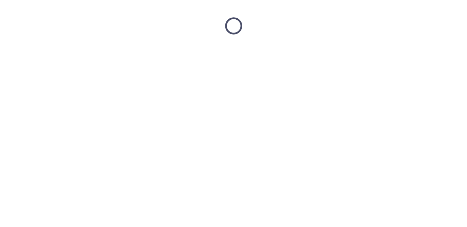
scroll to position [0, 0]
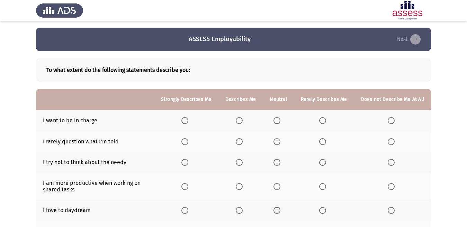
click at [189, 125] on th at bounding box center [186, 120] width 64 height 21
click at [188, 124] on span "Select an option" at bounding box center [184, 120] width 7 height 7
click at [188, 124] on input "Select an option" at bounding box center [184, 120] width 7 height 7
click at [188, 143] on span "Select an option" at bounding box center [184, 141] width 7 height 7
click at [188, 143] on input "Select an option" at bounding box center [184, 141] width 7 height 7
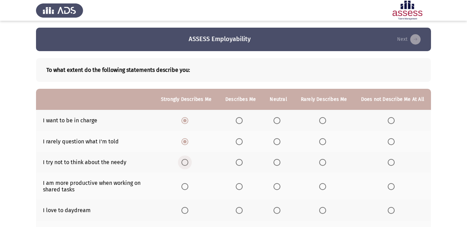
click at [188, 163] on span "Select an option" at bounding box center [184, 162] width 7 height 7
click at [188, 163] on input "Select an option" at bounding box center [184, 162] width 7 height 7
click at [392, 185] on span "Select an option" at bounding box center [390, 186] width 7 height 7
click at [392, 185] on input "Select an option" at bounding box center [390, 186] width 7 height 7
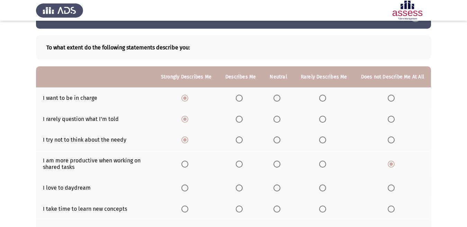
scroll to position [35, 0]
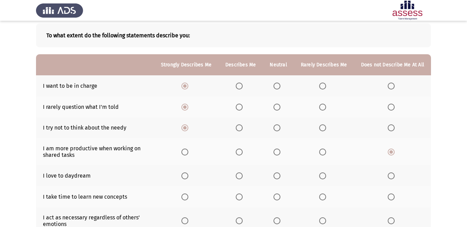
click at [389, 175] on span "Select an option" at bounding box center [390, 176] width 7 height 7
click at [389, 175] on input "Select an option" at bounding box center [390, 176] width 7 height 7
click at [278, 196] on span "Select an option" at bounding box center [276, 197] width 7 height 7
click at [278, 196] on input "Select an option" at bounding box center [276, 197] width 7 height 7
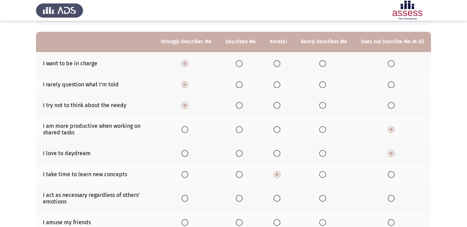
scroll to position [69, 0]
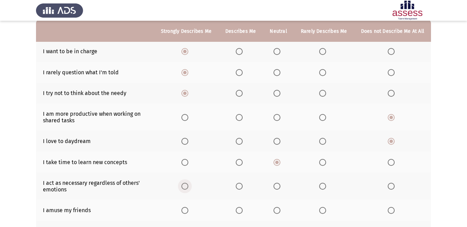
click at [186, 188] on span "Select an option" at bounding box center [184, 186] width 7 height 7
click at [186, 188] on input "Select an option" at bounding box center [184, 186] width 7 height 7
click at [188, 210] on span "Select an option" at bounding box center [184, 210] width 7 height 7
click at [188, 210] on input "Select an option" at bounding box center [184, 210] width 7 height 7
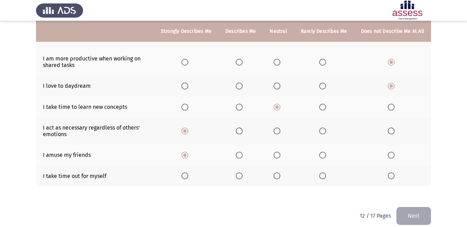
scroll to position [132, 0]
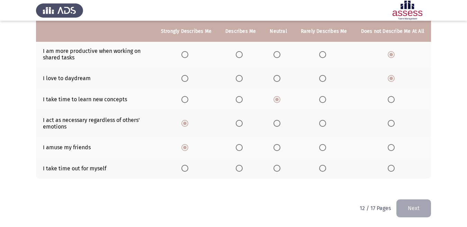
click at [280, 168] on span "Select an option" at bounding box center [276, 168] width 7 height 7
click at [280, 168] on input "Select an option" at bounding box center [276, 168] width 7 height 7
click at [408, 208] on button "Next" at bounding box center [413, 209] width 35 height 18
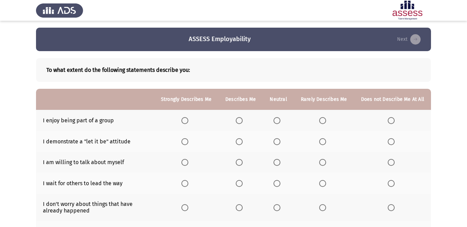
click at [188, 122] on span "Select an option" at bounding box center [184, 120] width 7 height 7
click at [188, 122] on input "Select an option" at bounding box center [184, 120] width 7 height 7
click at [392, 143] on span "Select an option" at bounding box center [390, 141] width 7 height 7
click at [392, 143] on input "Select an option" at bounding box center [390, 141] width 7 height 7
click at [389, 167] on th at bounding box center [392, 162] width 77 height 21
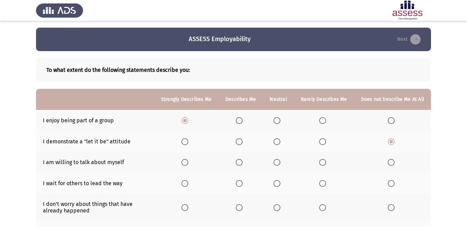
click at [391, 163] on span "Select an option" at bounding box center [390, 162] width 7 height 7
click at [391, 163] on input "Select an option" at bounding box center [390, 162] width 7 height 7
click at [390, 183] on span "Select an option" at bounding box center [390, 183] width 7 height 7
click at [390, 183] on input "Select an option" at bounding box center [390, 183] width 7 height 7
click at [187, 208] on span "Select an option" at bounding box center [184, 207] width 7 height 7
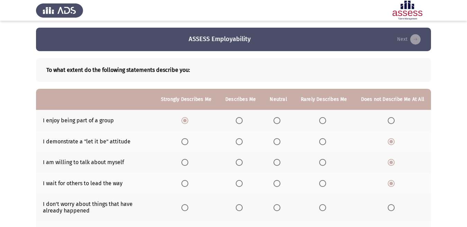
click at [187, 208] on input "Select an option" at bounding box center [184, 207] width 7 height 7
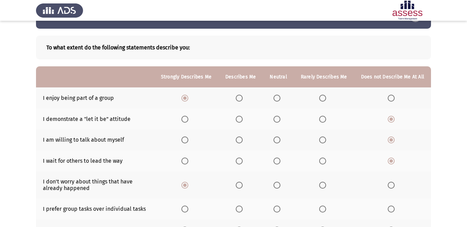
scroll to position [35, 0]
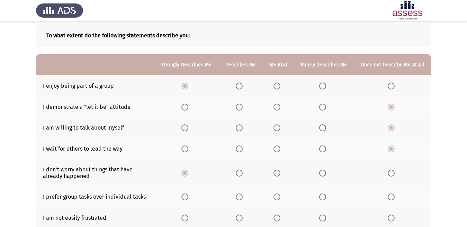
click at [186, 197] on span "Select an option" at bounding box center [184, 197] width 7 height 7
click at [186, 197] on input "Select an option" at bounding box center [184, 197] width 7 height 7
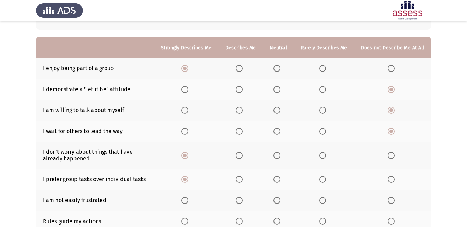
scroll to position [69, 0]
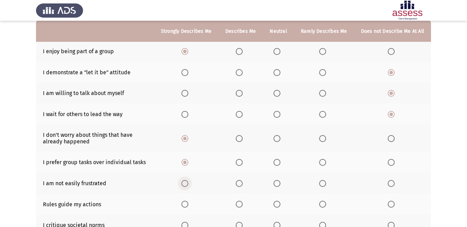
click at [188, 186] on span "Select an option" at bounding box center [184, 183] width 7 height 7
click at [188, 186] on input "Select an option" at bounding box center [184, 183] width 7 height 7
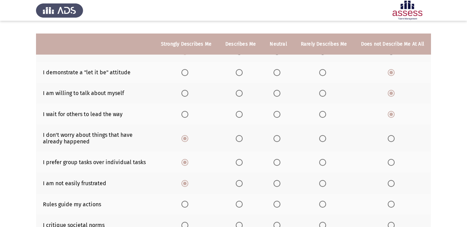
scroll to position [104, 0]
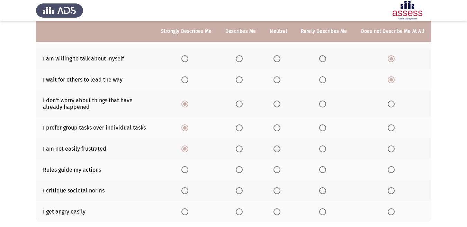
click at [187, 173] on span "Select an option" at bounding box center [184, 169] width 7 height 7
click at [187, 173] on input "Select an option" at bounding box center [184, 169] width 7 height 7
click at [280, 192] on span "Select an option" at bounding box center [276, 190] width 7 height 7
click at [280, 192] on input "Select an option" at bounding box center [276, 190] width 7 height 7
click at [277, 213] on span "Select an option" at bounding box center [276, 212] width 7 height 7
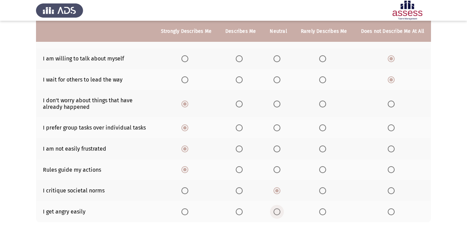
click at [277, 213] on input "Select an option" at bounding box center [276, 212] width 7 height 7
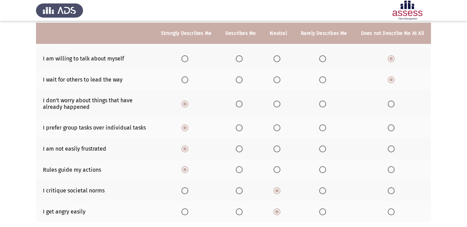
scroll to position [138, 0]
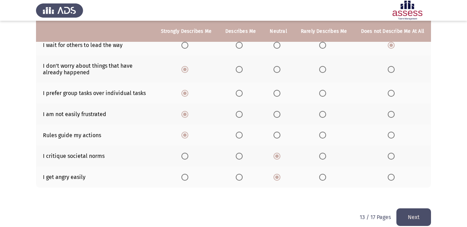
click at [416, 213] on button "Next" at bounding box center [413, 218] width 35 height 18
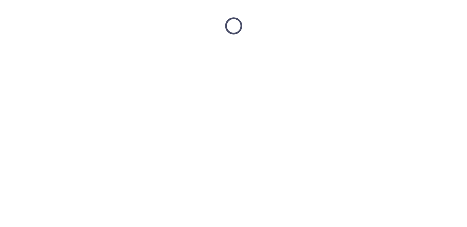
scroll to position [0, 0]
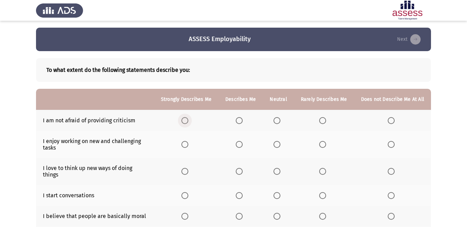
click at [188, 123] on span "Select an option" at bounding box center [184, 120] width 7 height 7
click at [188, 123] on input "Select an option" at bounding box center [184, 120] width 7 height 7
click at [188, 145] on span "Select an option" at bounding box center [184, 144] width 7 height 7
click at [188, 145] on input "Select an option" at bounding box center [184, 144] width 7 height 7
click at [186, 169] on span "Select an option" at bounding box center [184, 171] width 7 height 7
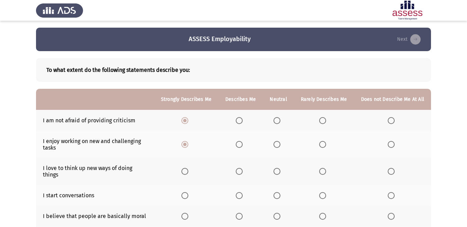
click at [186, 169] on input "Select an option" at bounding box center [184, 171] width 7 height 7
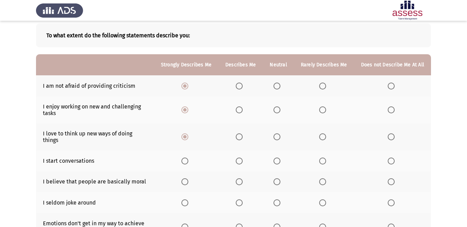
scroll to position [69, 0]
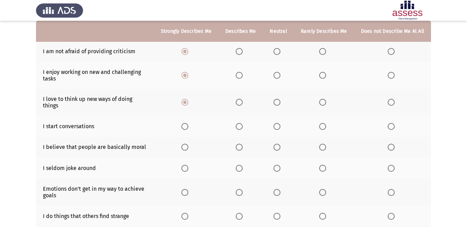
click at [392, 144] on span "Select an option" at bounding box center [390, 147] width 7 height 7
click at [392, 144] on input "Select an option" at bounding box center [390, 147] width 7 height 7
click at [390, 123] on span "Select an option" at bounding box center [390, 126] width 7 height 7
click at [390, 123] on input "Select an option" at bounding box center [390, 126] width 7 height 7
click at [272, 161] on th at bounding box center [277, 168] width 31 height 21
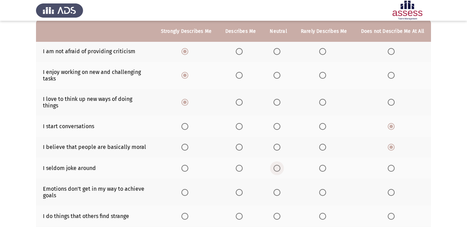
click at [276, 165] on span "Select an option" at bounding box center [276, 168] width 7 height 7
click at [276, 165] on input "Select an option" at bounding box center [276, 168] width 7 height 7
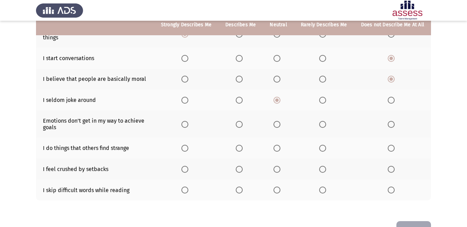
scroll to position [138, 0]
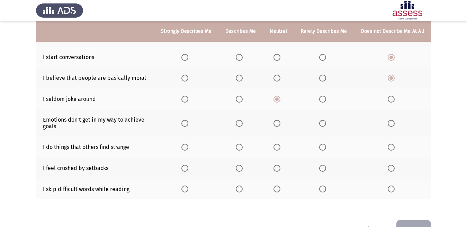
click at [183, 114] on th at bounding box center [186, 123] width 64 height 27
click at [188, 120] on span "Select an option" at bounding box center [184, 123] width 7 height 7
click at [188, 120] on input "Select an option" at bounding box center [184, 123] width 7 height 7
click at [390, 144] on span "Select an option" at bounding box center [390, 147] width 7 height 7
click at [390, 144] on input "Select an option" at bounding box center [390, 147] width 7 height 7
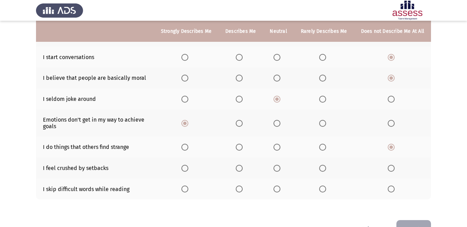
click at [188, 166] on span "Select an option" at bounding box center [184, 168] width 7 height 7
click at [188, 166] on input "Select an option" at bounding box center [184, 168] width 7 height 7
click at [277, 189] on span "Select an option" at bounding box center [277, 189] width 0 height 0
click at [278, 186] on input "Select an option" at bounding box center [276, 189] width 7 height 7
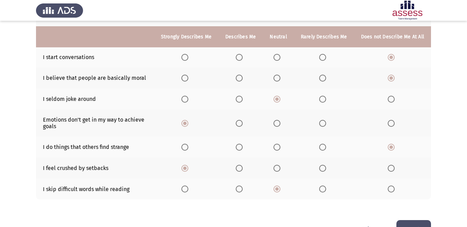
scroll to position [153, 0]
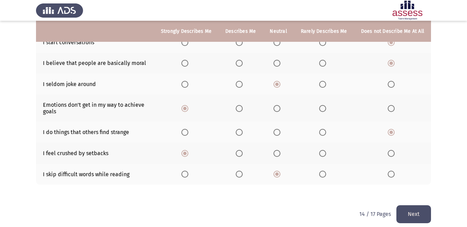
click at [419, 205] on button "Next" at bounding box center [413, 214] width 35 height 18
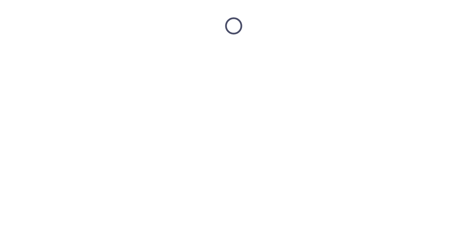
scroll to position [0, 0]
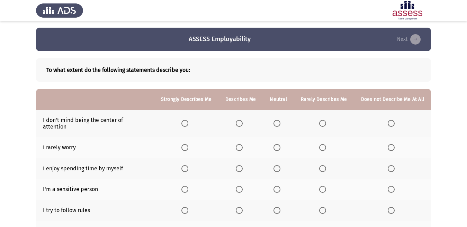
click at [187, 124] on th at bounding box center [186, 123] width 64 height 27
click at [187, 120] on span "Select an option" at bounding box center [184, 123] width 7 height 7
click at [187, 120] on input "Select an option" at bounding box center [184, 123] width 7 height 7
click at [279, 144] on span "Select an option" at bounding box center [276, 147] width 7 height 7
click at [279, 144] on input "Select an option" at bounding box center [276, 147] width 7 height 7
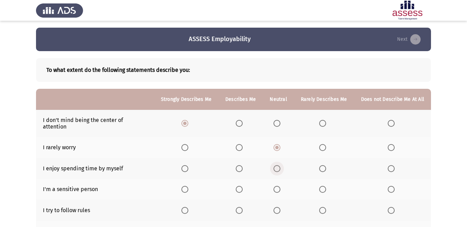
click at [279, 165] on span "Select an option" at bounding box center [276, 168] width 7 height 7
click at [279, 165] on input "Select an option" at bounding box center [276, 168] width 7 height 7
click at [322, 188] on th at bounding box center [324, 189] width 60 height 21
click at [327, 186] on label "Select an option" at bounding box center [324, 189] width 10 height 7
click at [326, 186] on input "Select an option" at bounding box center [322, 189] width 7 height 7
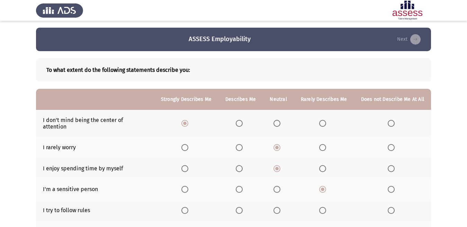
click at [391, 207] on span "Select an option" at bounding box center [390, 210] width 7 height 7
click at [391, 207] on input "Select an option" at bounding box center [390, 210] width 7 height 7
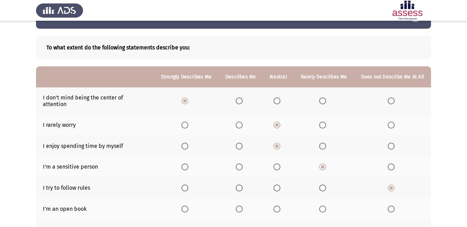
scroll to position [35, 0]
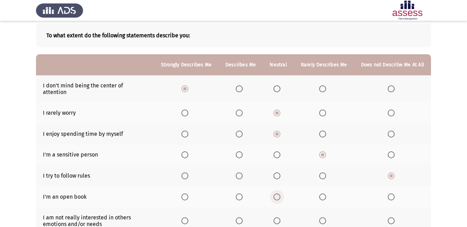
click at [279, 194] on span "Select an option" at bounding box center [276, 197] width 7 height 7
click at [279, 194] on input "Select an option" at bounding box center [276, 197] width 7 height 7
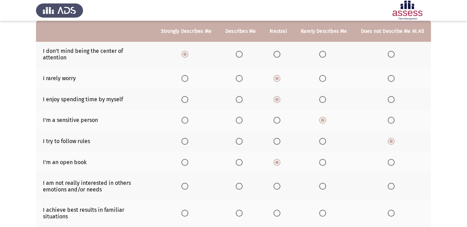
click at [242, 183] on span "Select an option" at bounding box center [239, 186] width 7 height 7
click at [242, 183] on input "Select an option" at bounding box center [239, 186] width 7 height 7
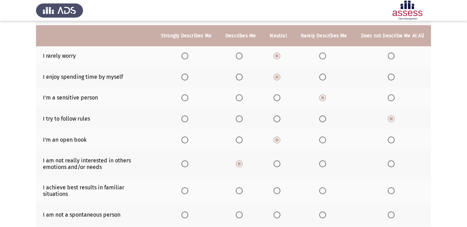
scroll to position [104, 0]
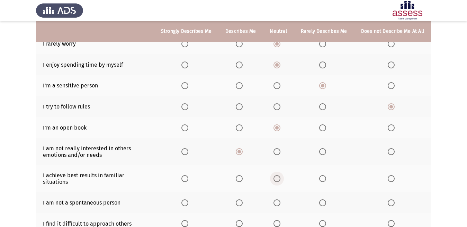
click at [280, 175] on span "Select an option" at bounding box center [276, 178] width 7 height 7
click at [280, 175] on input "Select an option" at bounding box center [276, 178] width 7 height 7
click at [186, 200] on span "Select an option" at bounding box center [184, 203] width 7 height 7
click at [186, 200] on input "Select an option" at bounding box center [184, 203] width 7 height 7
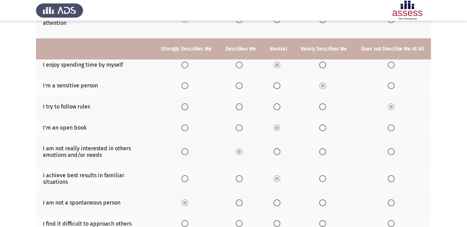
scroll to position [138, 0]
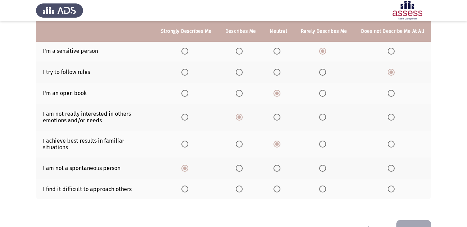
click at [187, 186] on span "Select an option" at bounding box center [184, 189] width 7 height 7
click at [187, 186] on input "Select an option" at bounding box center [184, 189] width 7 height 7
click at [401, 220] on button "Next" at bounding box center [413, 229] width 35 height 18
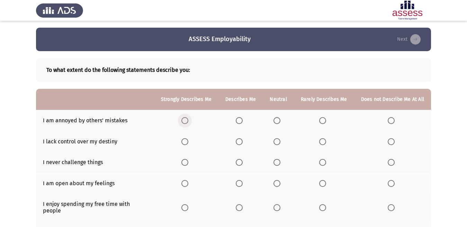
click at [188, 121] on span "Select an option" at bounding box center [184, 120] width 7 height 7
click at [188, 121] on input "Select an option" at bounding box center [184, 120] width 7 height 7
click at [188, 140] on span "Select an option" at bounding box center [184, 141] width 7 height 7
click at [188, 140] on input "Select an option" at bounding box center [184, 141] width 7 height 7
click at [188, 157] on th at bounding box center [186, 162] width 64 height 21
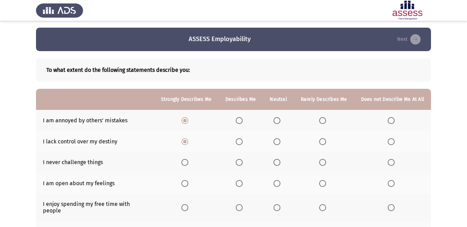
click at [188, 163] on span "Select an option" at bounding box center [184, 162] width 7 height 7
click at [188, 163] on input "Select an option" at bounding box center [184, 162] width 7 height 7
click at [188, 179] on th at bounding box center [186, 183] width 64 height 21
click at [188, 182] on span "Select an option" at bounding box center [184, 183] width 7 height 7
click at [188, 182] on input "Select an option" at bounding box center [184, 183] width 7 height 7
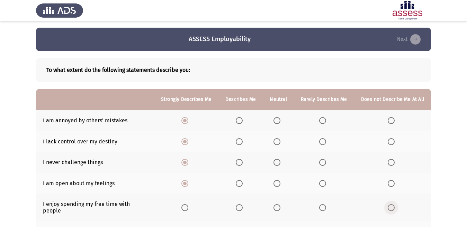
click at [393, 204] on span "Select an option" at bounding box center [390, 207] width 7 height 7
click at [393, 204] on input "Select an option" at bounding box center [390, 207] width 7 height 7
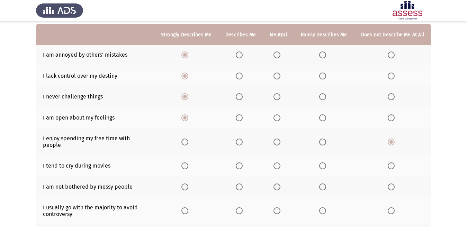
scroll to position [69, 0]
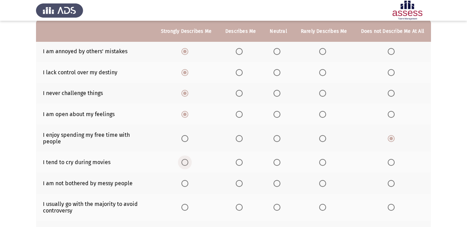
click at [187, 159] on span "Select an option" at bounding box center [184, 162] width 7 height 7
click at [187, 159] on input "Select an option" at bounding box center [184, 162] width 7 height 7
click at [277, 180] on span "Select an option" at bounding box center [276, 183] width 7 height 7
click at [277, 180] on input "Select an option" at bounding box center [276, 183] width 7 height 7
click at [278, 199] on th at bounding box center [277, 207] width 31 height 27
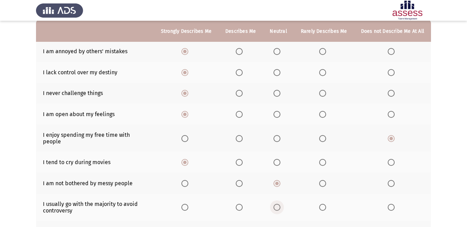
click at [276, 204] on span "Select an option" at bounding box center [276, 207] width 7 height 7
click at [276, 204] on input "Select an option" at bounding box center [276, 207] width 7 height 7
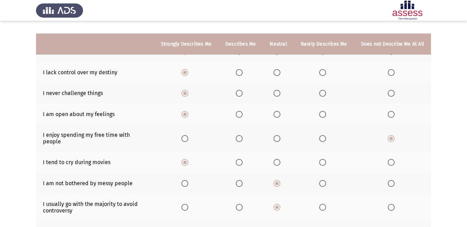
scroll to position [104, 0]
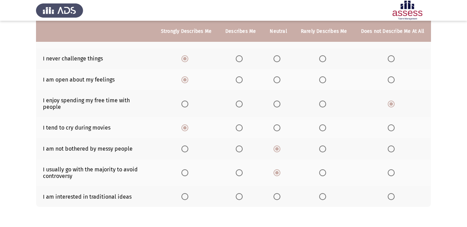
click at [188, 194] on span "Select an option" at bounding box center [184, 196] width 7 height 7
click at [188, 194] on input "Select an option" at bounding box center [184, 196] width 7 height 7
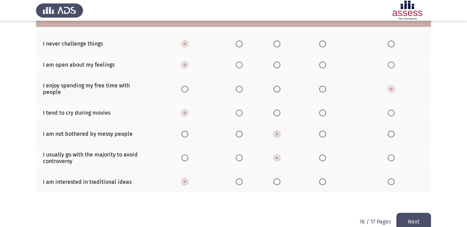
scroll to position [126, 0]
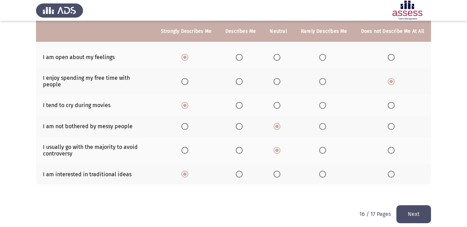
click at [410, 210] on button "Next" at bounding box center [413, 214] width 35 height 18
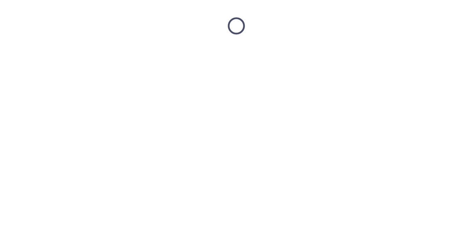
scroll to position [0, 0]
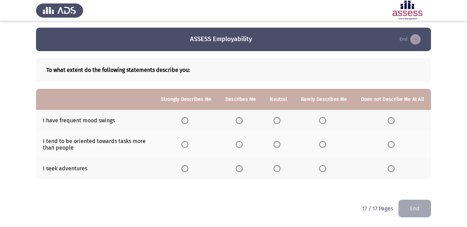
click at [188, 122] on span "Select an option" at bounding box center [184, 120] width 7 height 7
click at [188, 122] on input "Select an option" at bounding box center [184, 120] width 7 height 7
click at [279, 142] on span "Select an option" at bounding box center [276, 144] width 7 height 7
click at [279, 142] on input "Select an option" at bounding box center [276, 144] width 7 height 7
click at [242, 167] on span "Select an option" at bounding box center [239, 168] width 7 height 7
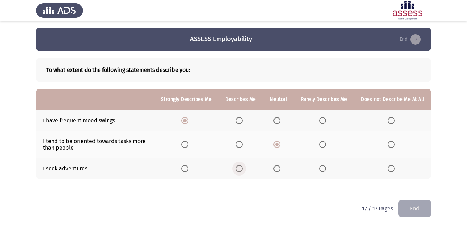
click at [242, 167] on input "Select an option" at bounding box center [239, 168] width 7 height 7
click at [423, 213] on button "End" at bounding box center [414, 209] width 33 height 18
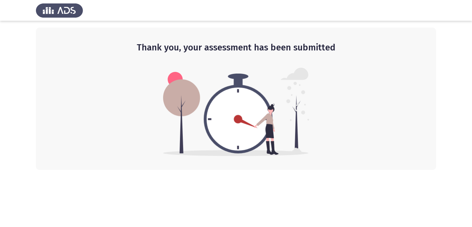
click at [322, 170] on html "Thank you, your assessment has been submitted" at bounding box center [236, 85] width 472 height 170
